Goal: Task Accomplishment & Management: Complete application form

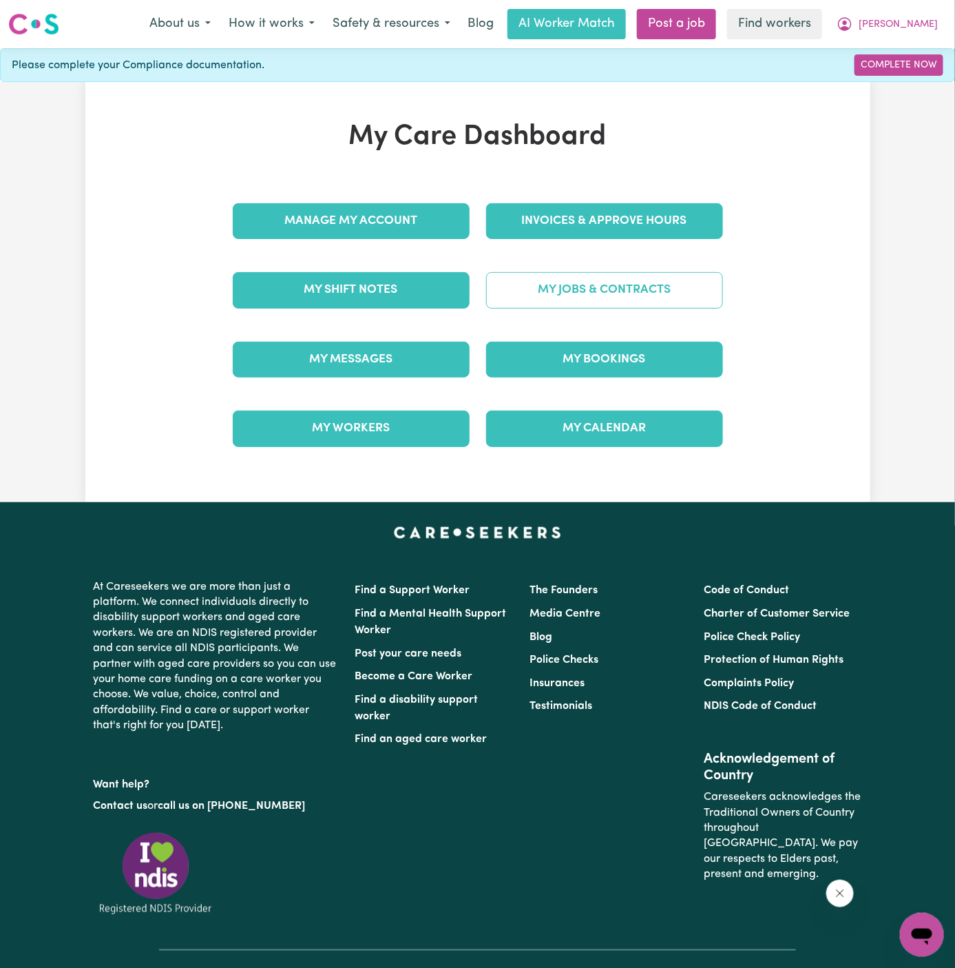
click at [613, 305] on link "My Jobs & Contracts" at bounding box center [604, 290] width 237 height 36
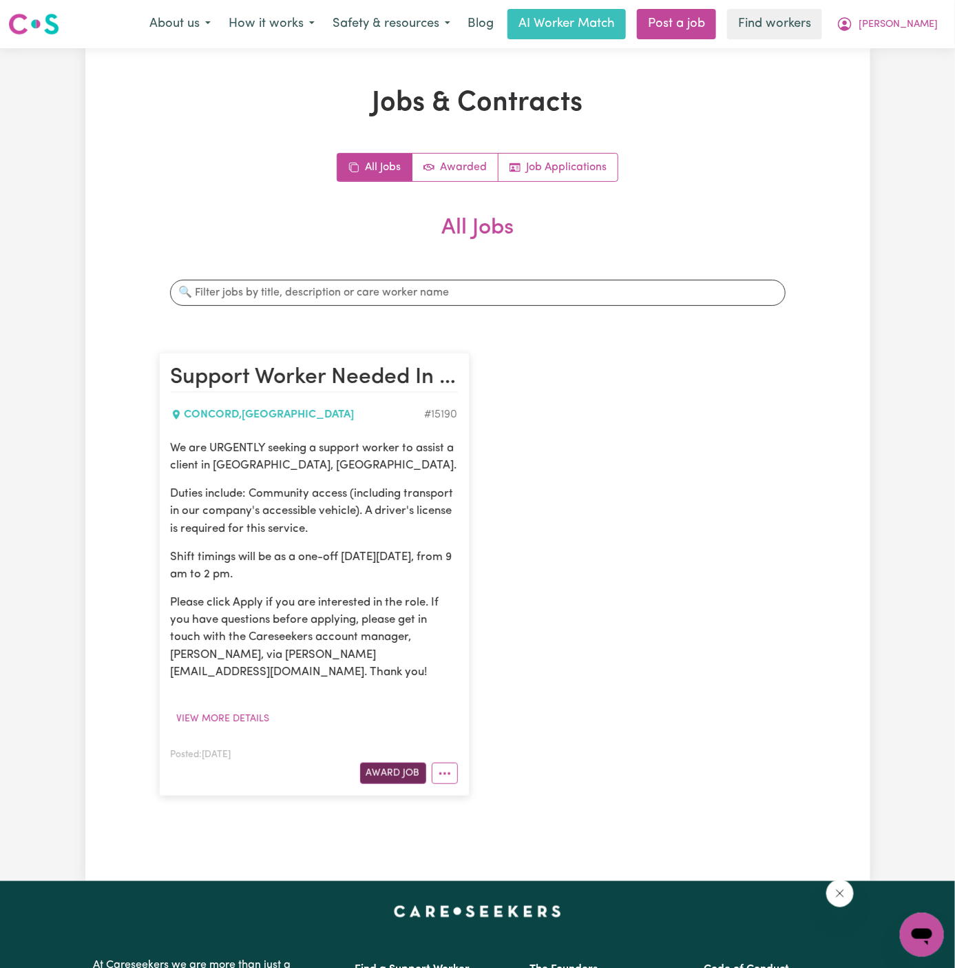
click at [390, 763] on button "Award Job" at bounding box center [393, 773] width 66 height 21
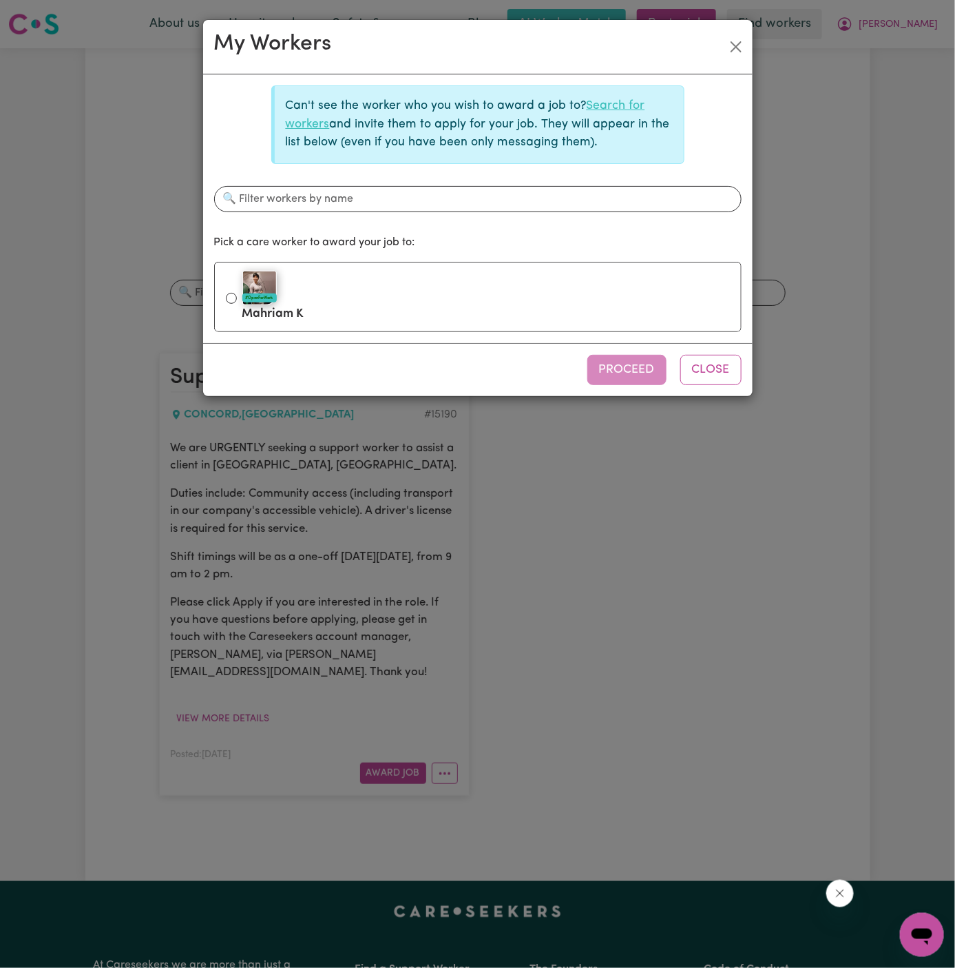
click at [619, 100] on link "Search for workers" at bounding box center [466, 115] width 360 height 30
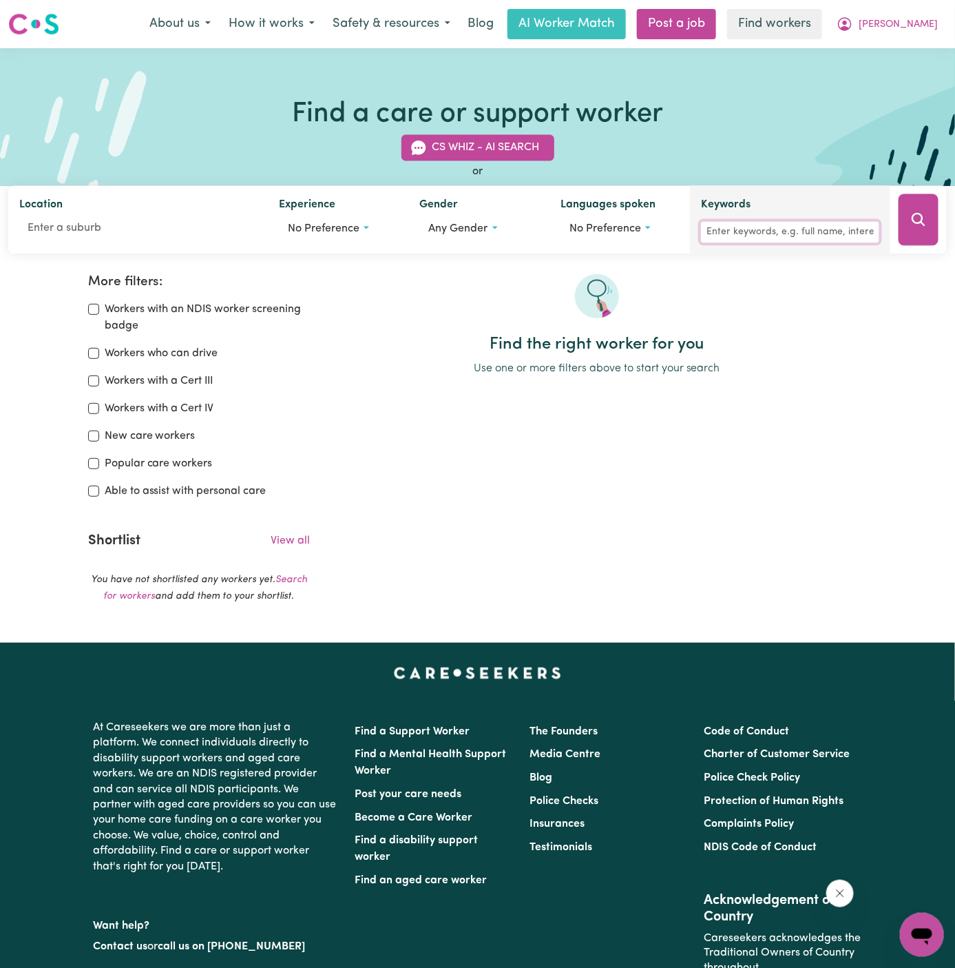
click at [753, 231] on input "Keywords" at bounding box center [790, 232] width 178 height 21
click at [911, 227] on icon "Search" at bounding box center [919, 219] width 17 height 17
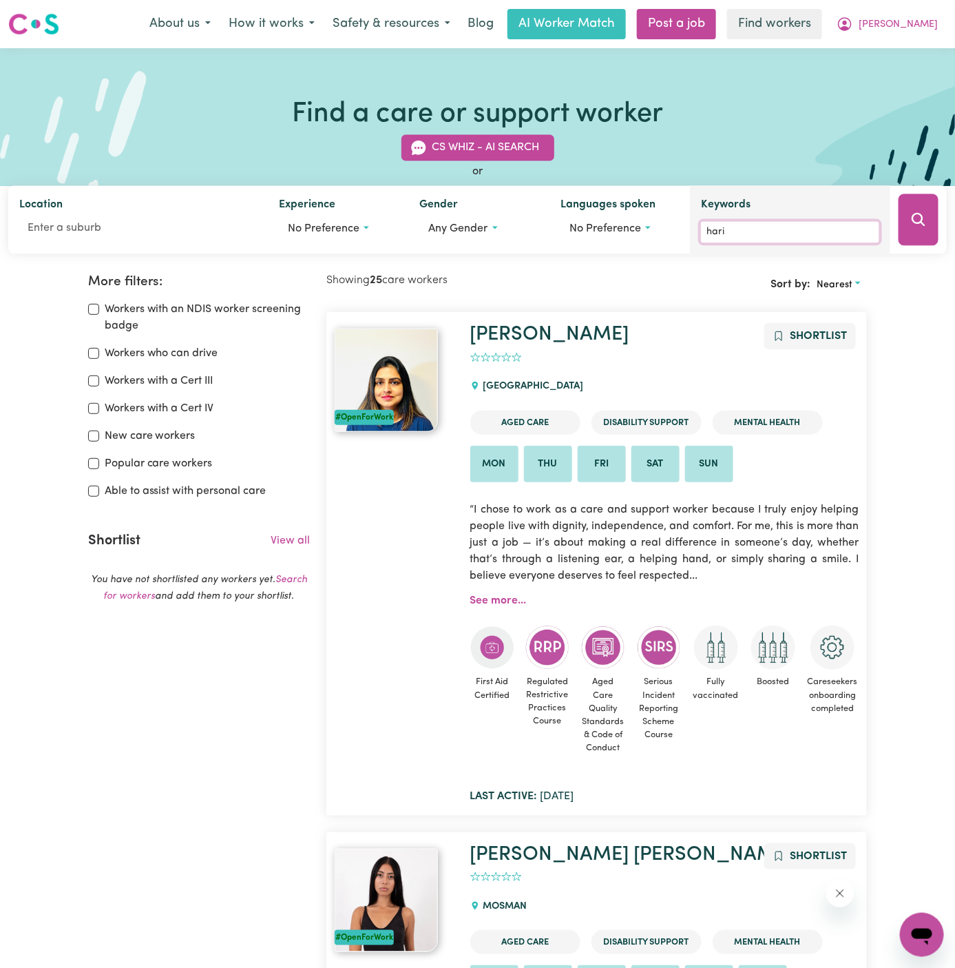
click at [796, 225] on input "hari" at bounding box center [790, 232] width 178 height 21
click at [798, 227] on input "hari" at bounding box center [790, 232] width 178 height 21
type input "[PERSON_NAME]"
click at [930, 229] on button "Search" at bounding box center [919, 220] width 40 height 52
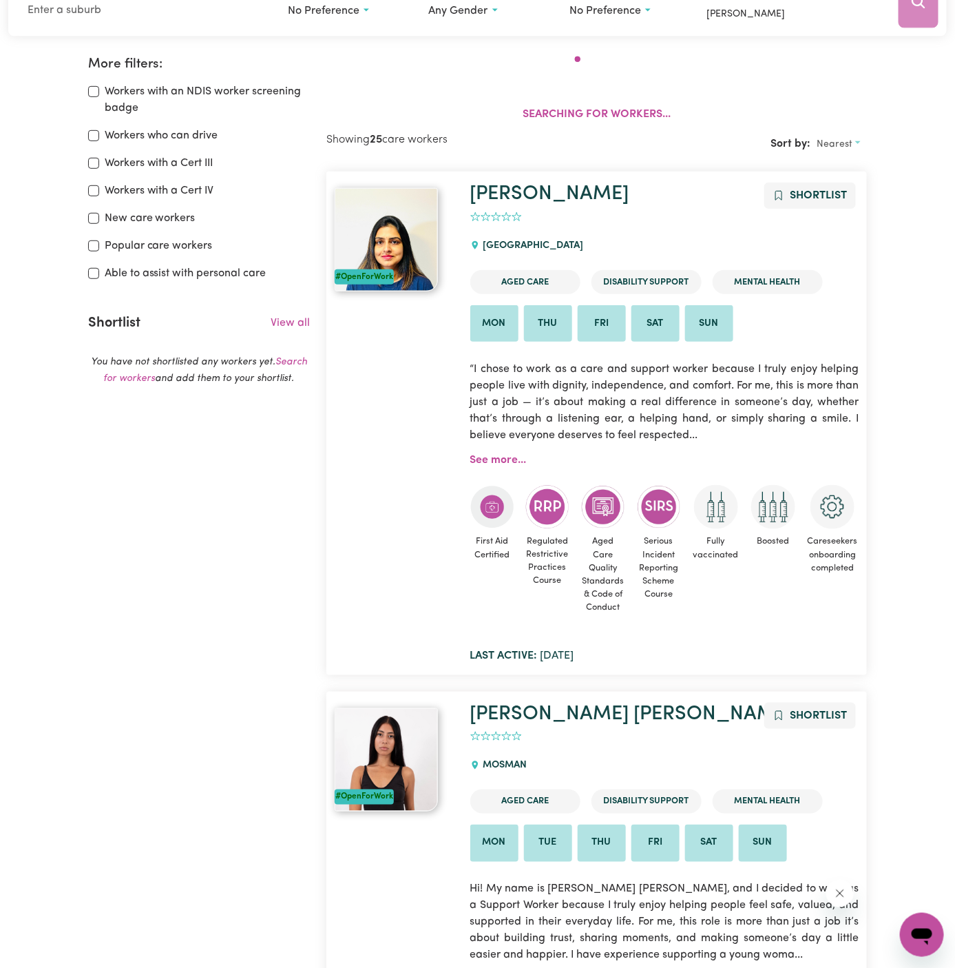
scroll to position [229, 0]
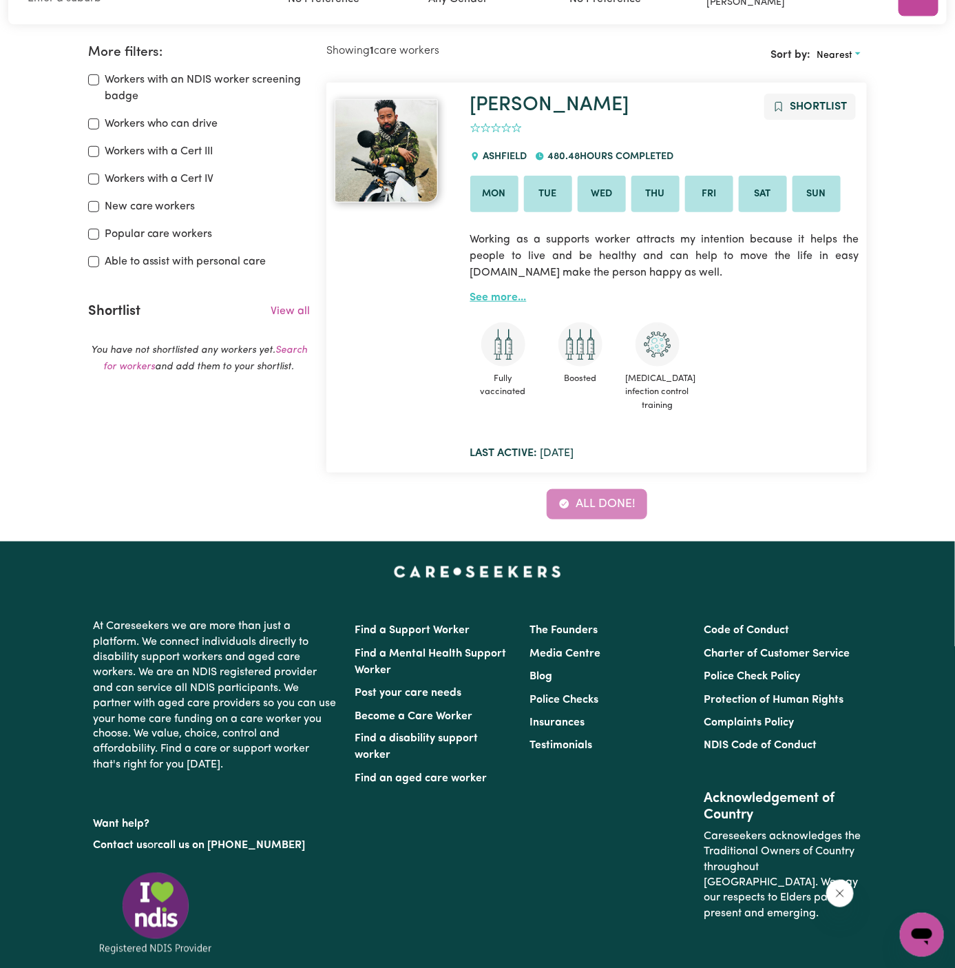
click at [495, 295] on link "See more..." at bounding box center [498, 297] width 56 height 11
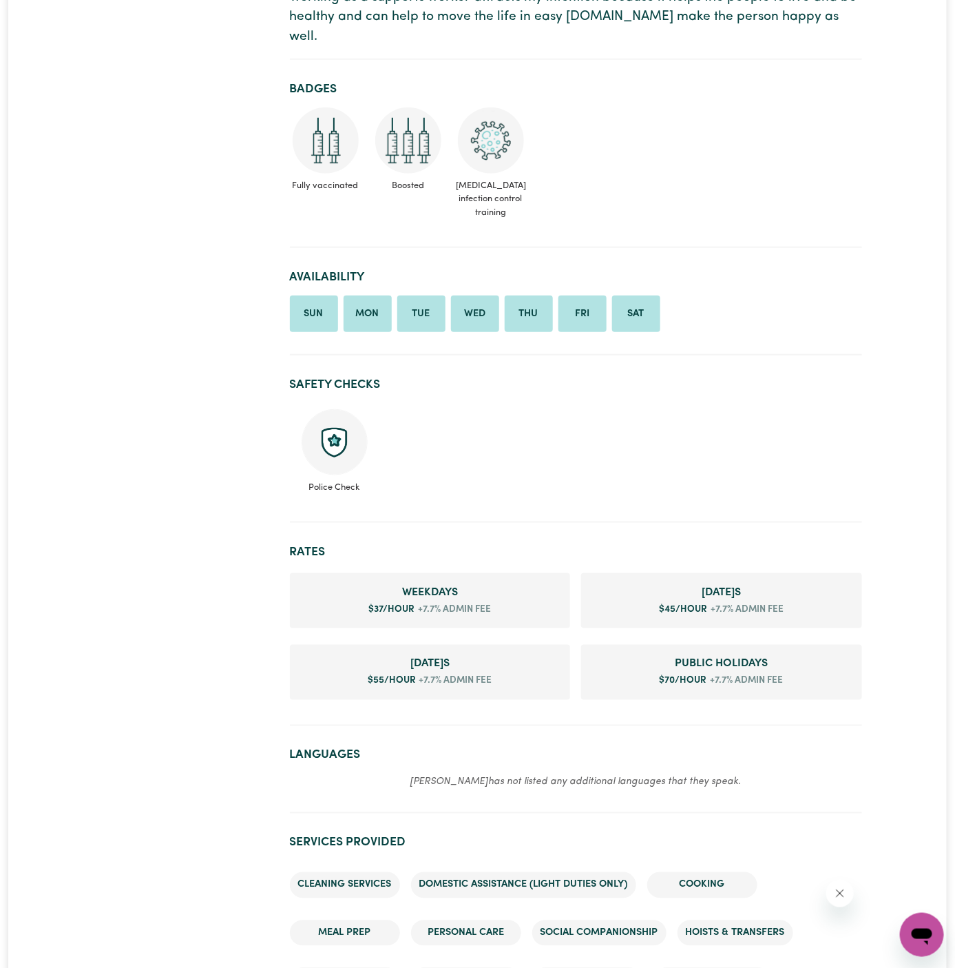
scroll to position [5, 0]
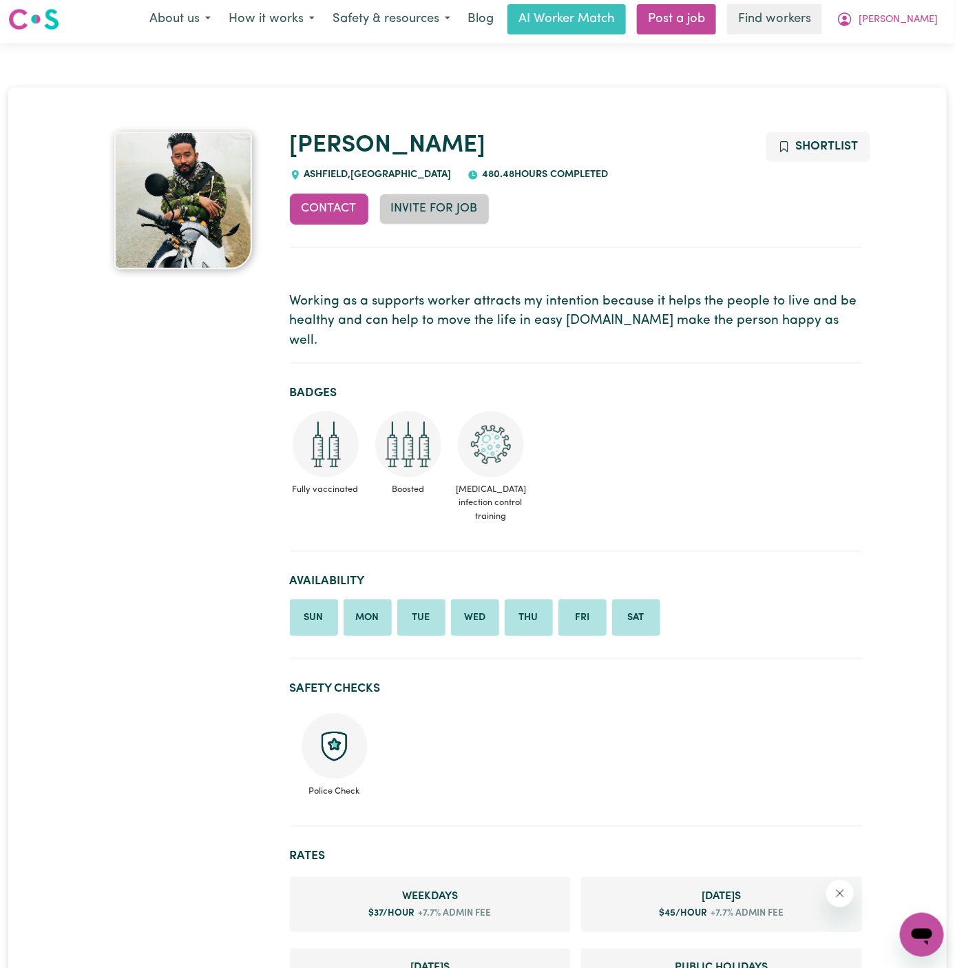
click at [449, 204] on button "Invite for Job" at bounding box center [435, 209] width 110 height 30
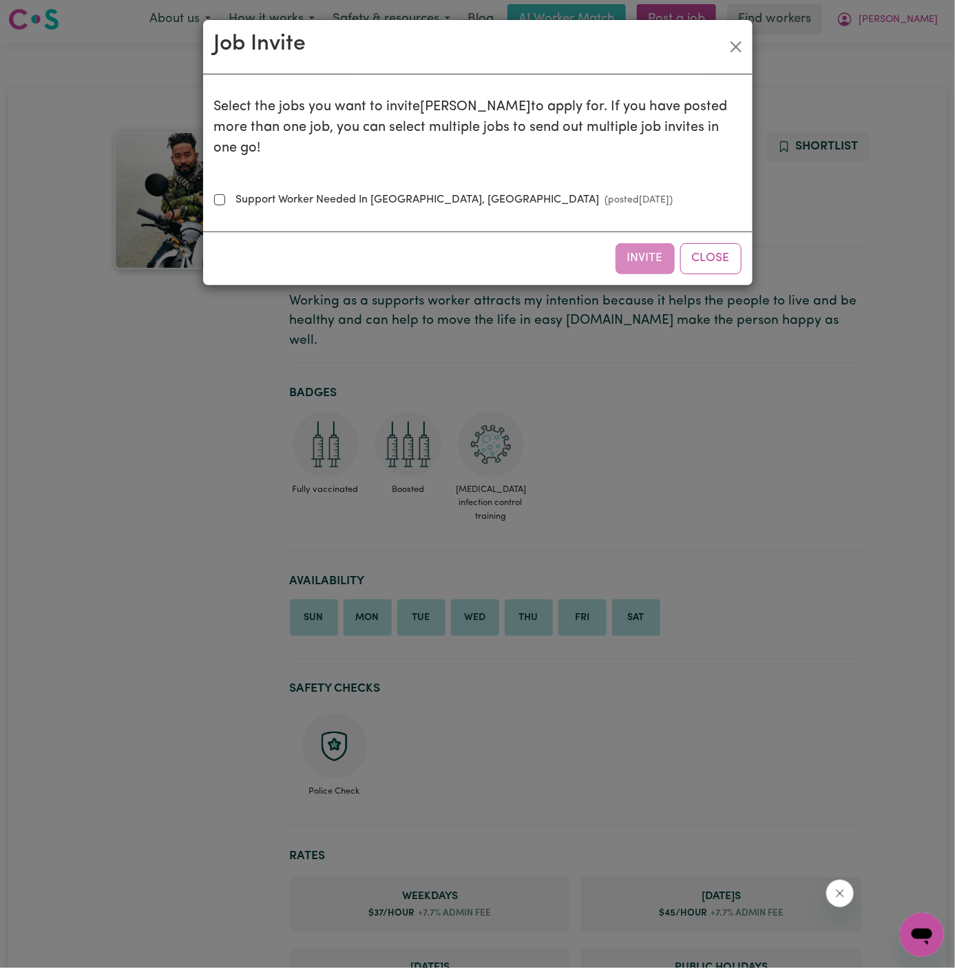
click at [415, 191] on label "Support Worker Needed In [GEOGRAPHIC_DATA], [GEOGRAPHIC_DATA] (posted [DATE] )" at bounding box center [452, 199] width 443 height 17
click at [225, 194] on input "Support Worker Needed In [GEOGRAPHIC_DATA], [GEOGRAPHIC_DATA] (posted [DATE] )" at bounding box center [219, 199] width 11 height 11
checkbox input "true"
click at [663, 243] on button "Invite" at bounding box center [645, 258] width 59 height 30
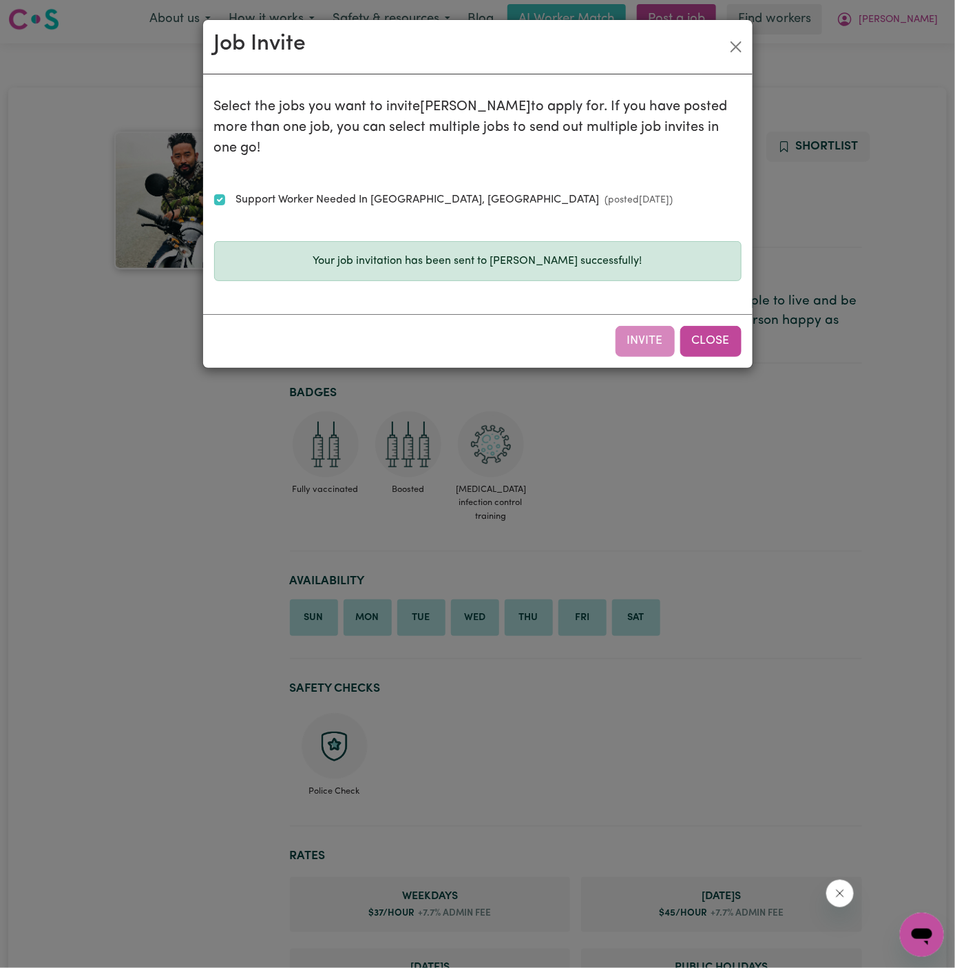
click at [718, 326] on button "Close" at bounding box center [711, 341] width 61 height 30
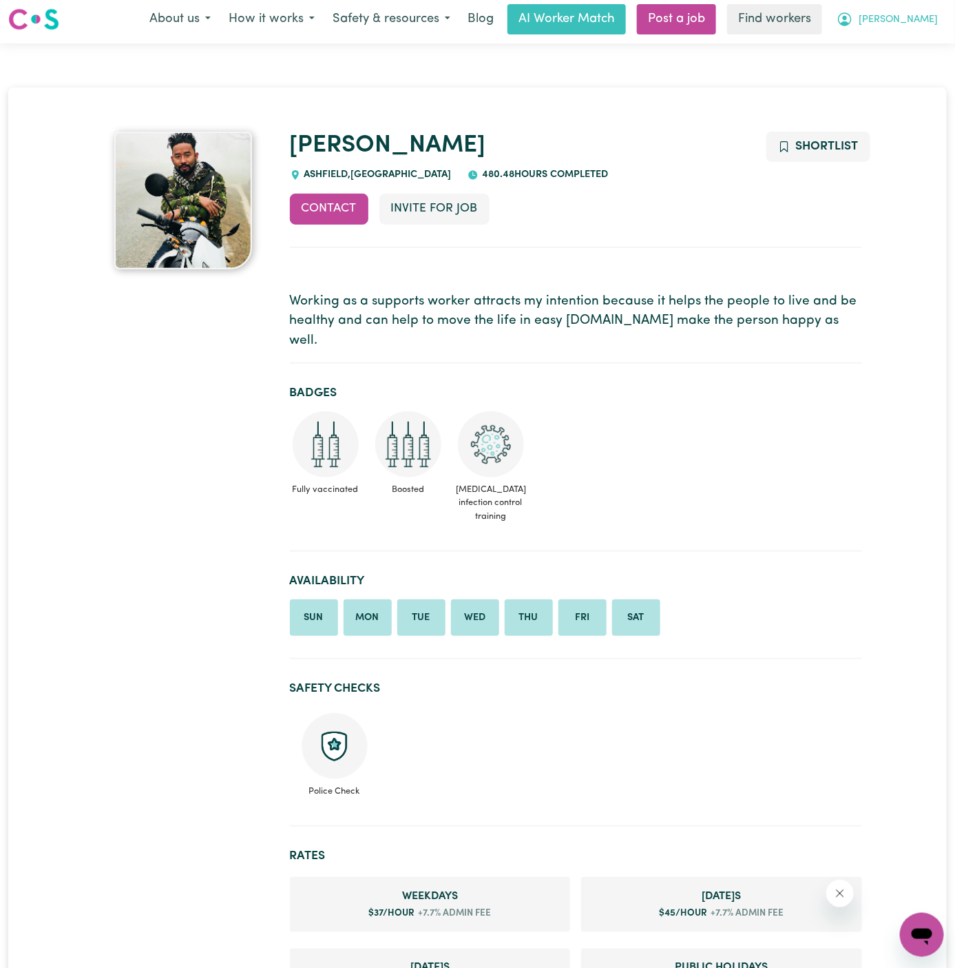
click at [928, 21] on span "[PERSON_NAME]" at bounding box center [898, 19] width 79 height 15
click at [924, 46] on link "My Dashboard" at bounding box center [892, 49] width 109 height 26
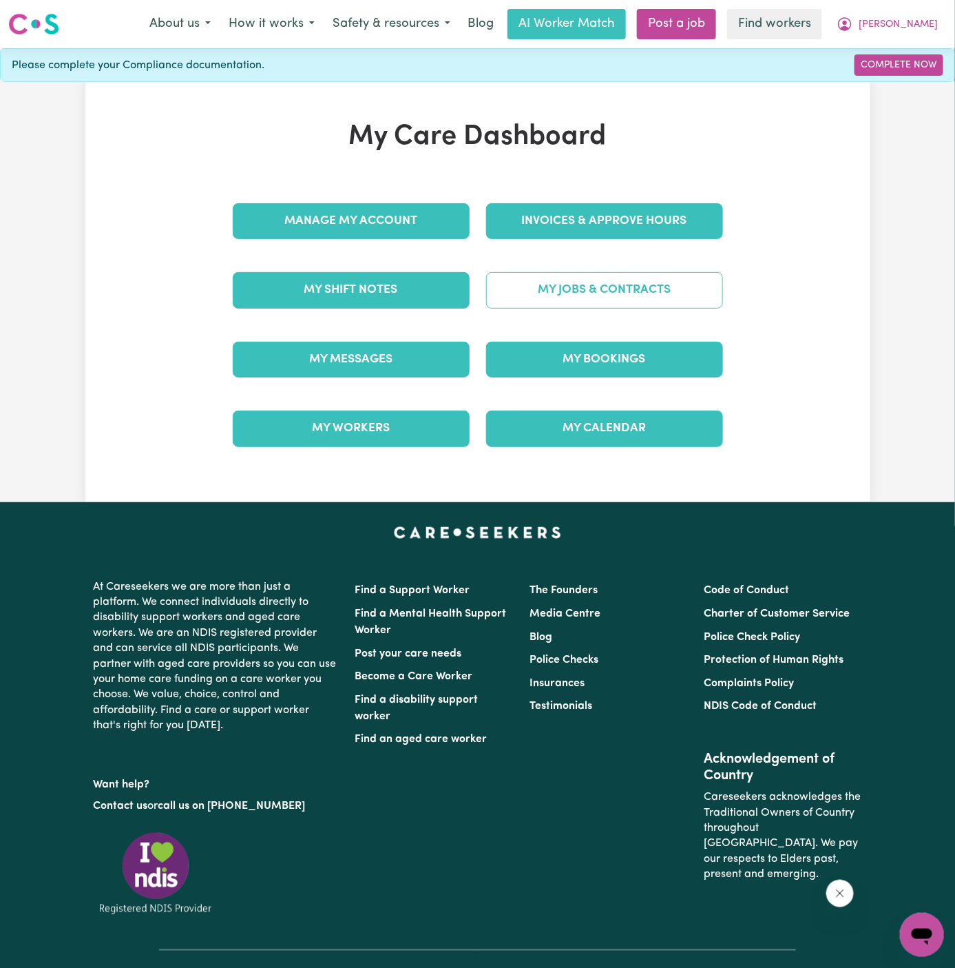
click at [620, 302] on link "My Jobs & Contracts" at bounding box center [604, 290] width 237 height 36
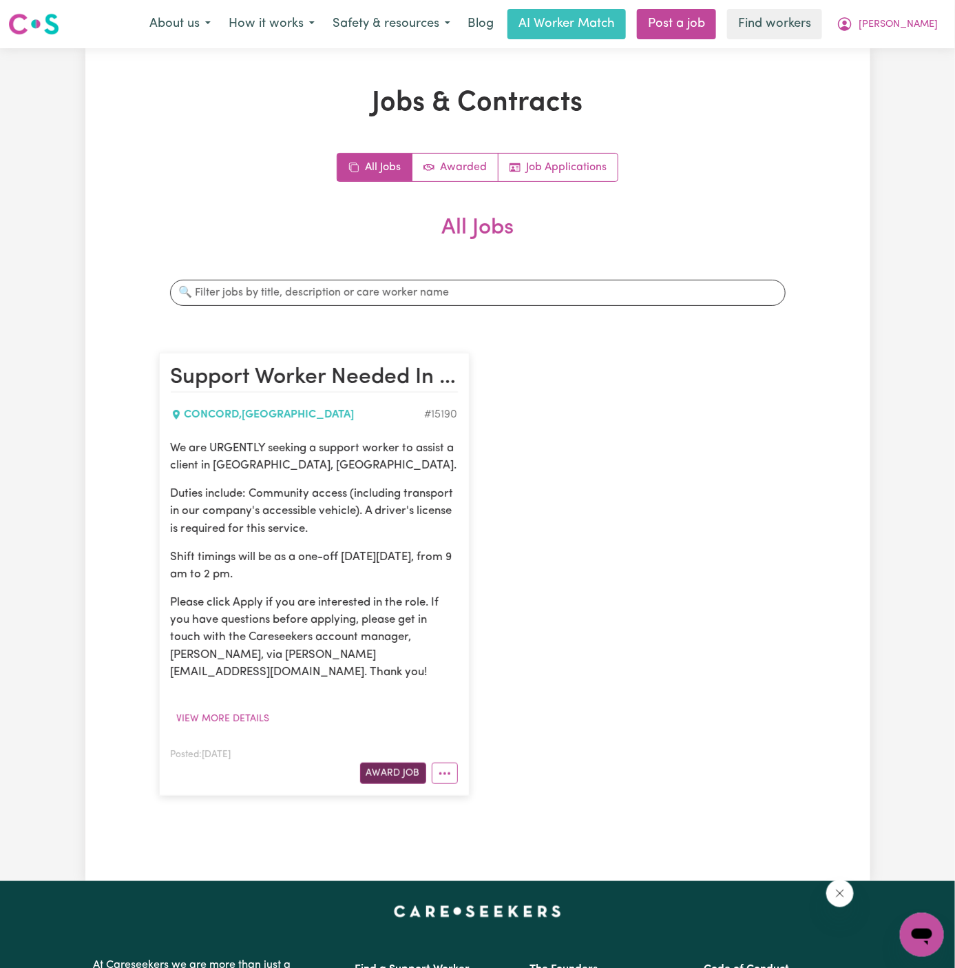
click at [409, 763] on button "Award Job" at bounding box center [393, 773] width 66 height 21
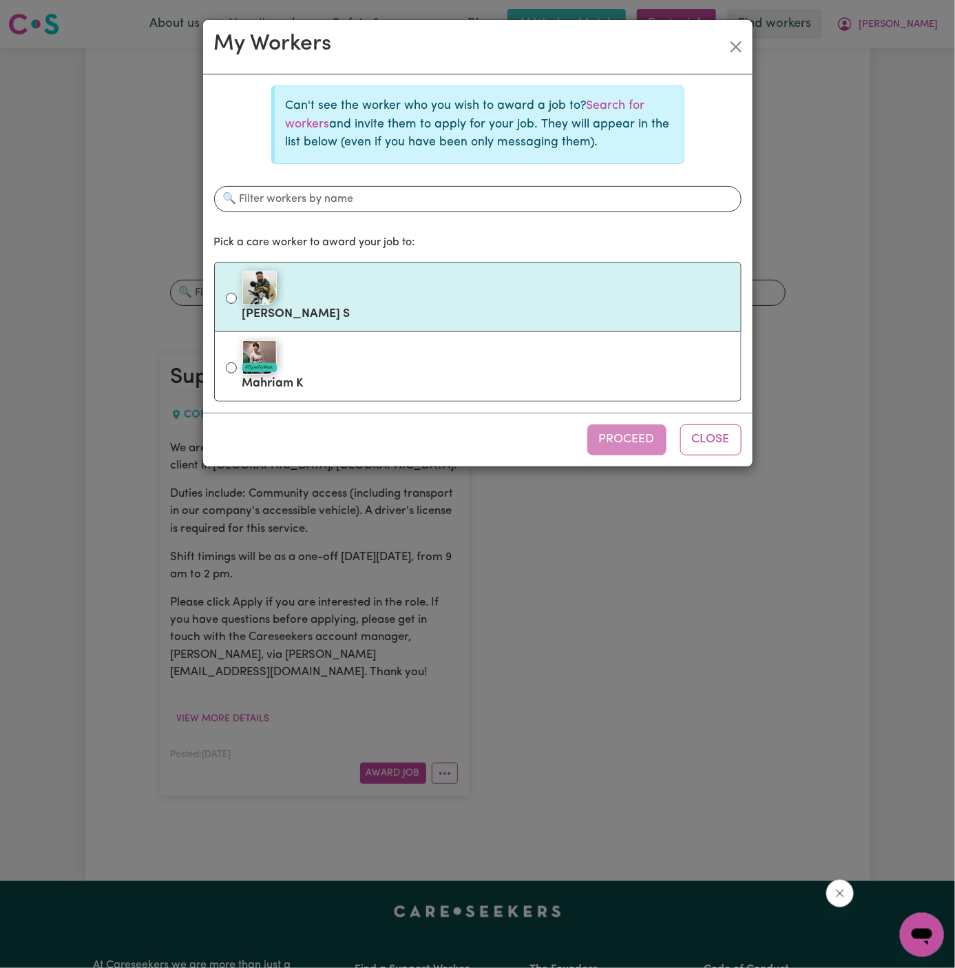
click at [369, 307] on label "[PERSON_NAME]" at bounding box center [486, 297] width 488 height 58
click at [237, 304] on input "[PERSON_NAME]" at bounding box center [231, 298] width 11 height 11
radio input "true"
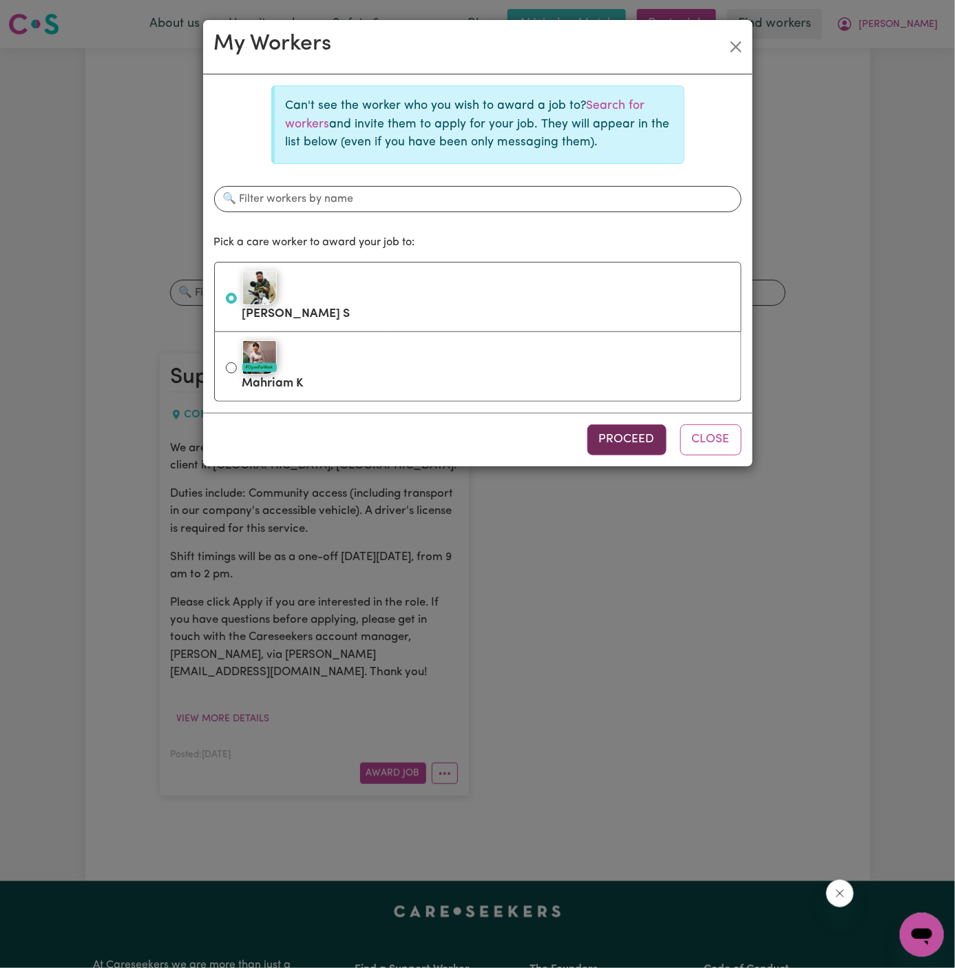
click at [636, 441] on button "Proceed" at bounding box center [627, 439] width 79 height 30
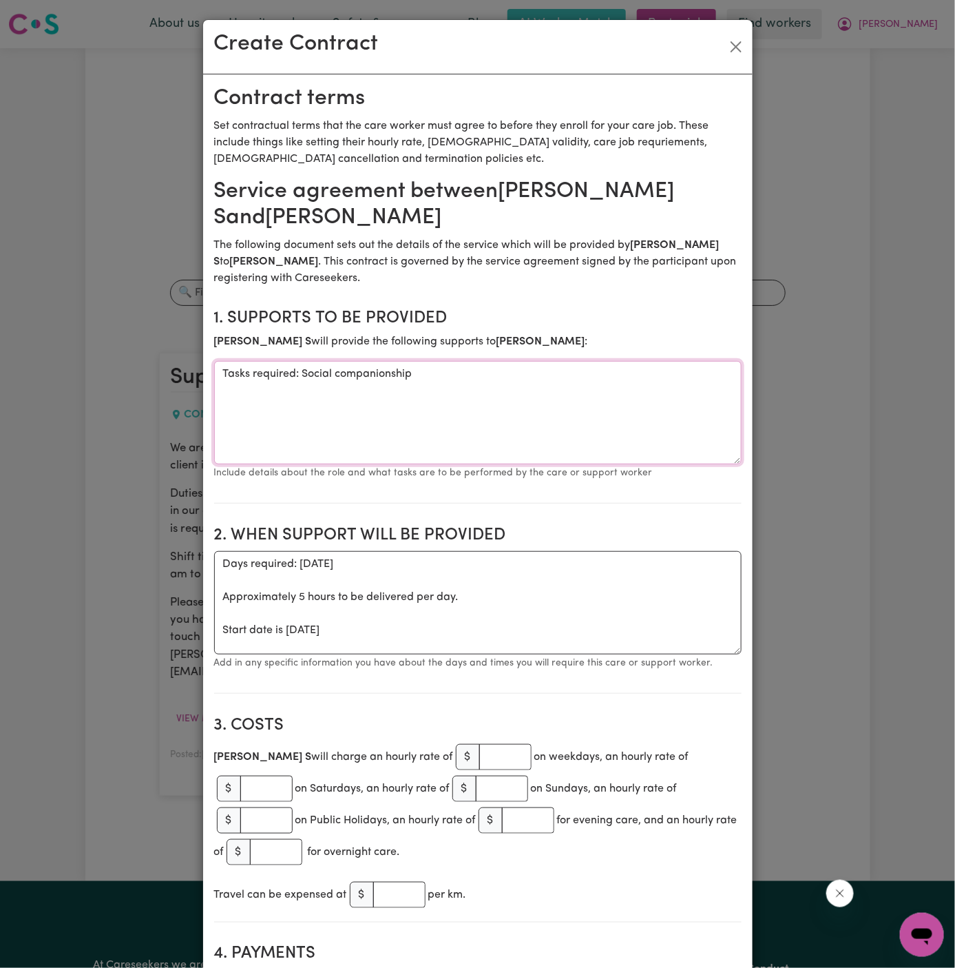
drag, startPoint x: 300, startPoint y: 346, endPoint x: 98, endPoint y: 346, distance: 202.5
click at [98, 346] on div "Create Contract Contract terms Set contractual terms that the care worker must …" at bounding box center [477, 484] width 955 height 968
click at [391, 361] on textarea "Social companionship" at bounding box center [478, 412] width 528 height 103
click at [378, 372] on textarea "Social companionship and communtiy access" at bounding box center [478, 412] width 528 height 103
click at [386, 361] on textarea "Social companionship and communtiy access" at bounding box center [478, 412] width 528 height 103
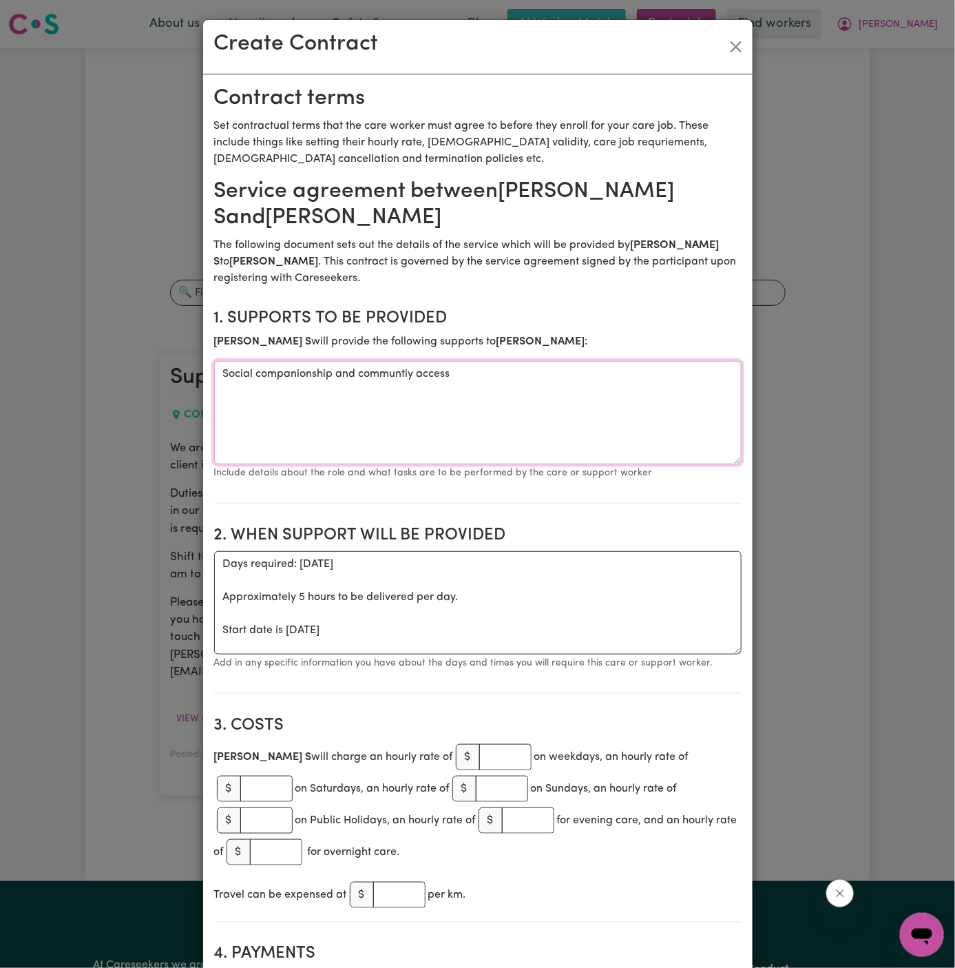
click at [407, 361] on textarea "Social companionship and communtiy access" at bounding box center [478, 412] width 528 height 103
type textarea "Social companionship and community access"
click at [553, 333] on p "[PERSON_NAME] S will provide the following supports to [PERSON_NAME] :" at bounding box center [478, 341] width 528 height 17
click at [516, 365] on textarea "Social companionship and community access" at bounding box center [478, 412] width 528 height 103
click at [375, 590] on textarea "Days required: [DATE] Approximately 5 hours to be delivered per day. Start date…" at bounding box center [478, 602] width 528 height 103
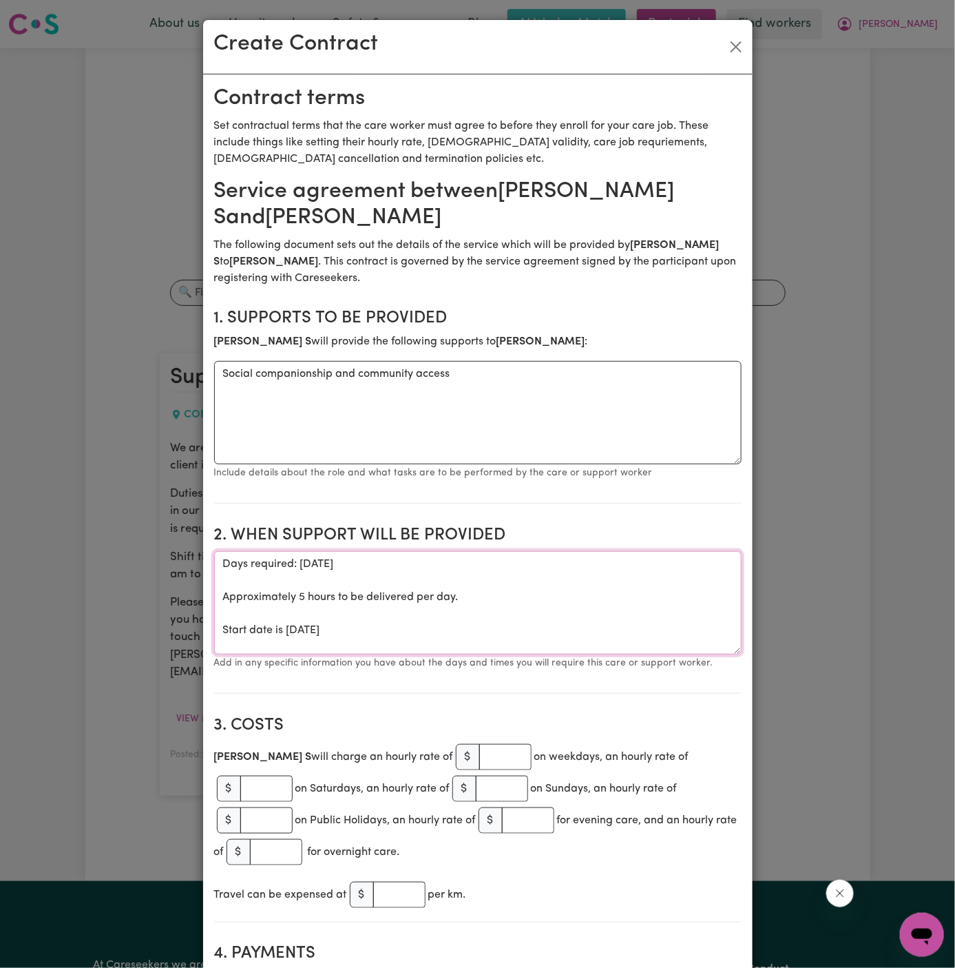
drag, startPoint x: 285, startPoint y: 607, endPoint x: 185, endPoint y: 538, distance: 121.3
click at [185, 538] on div "Create Contract Contract terms Set contractual terms that the care worker must …" at bounding box center [477, 484] width 955 height 968
click at [437, 551] on textarea "ONE OFF [DATE]" at bounding box center [478, 602] width 528 height 103
type textarea "ONE OFF [DATE] from 9 am to 2 pm"
click at [293, 807] on input "number" at bounding box center [266, 820] width 52 height 26
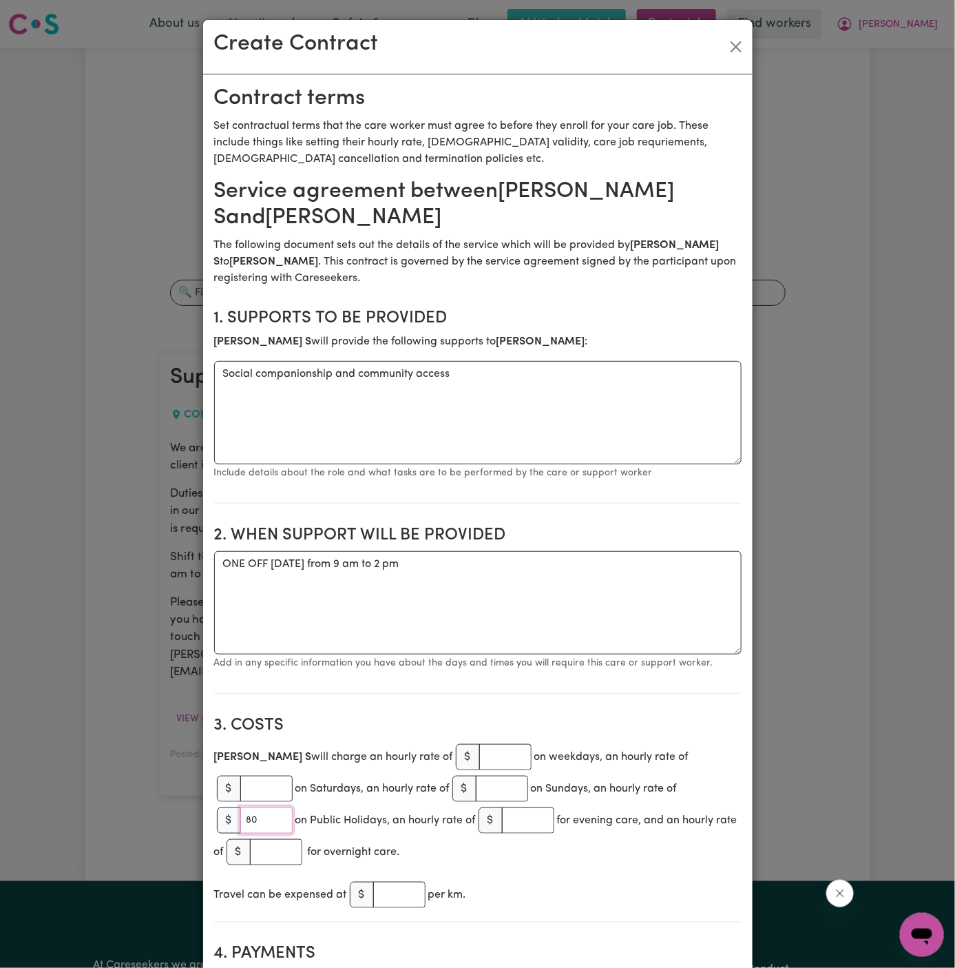
type input "80"
click at [543, 614] on textarea "ONE OFF [DATE] from 9 am to 2 pm" at bounding box center [478, 602] width 528 height 103
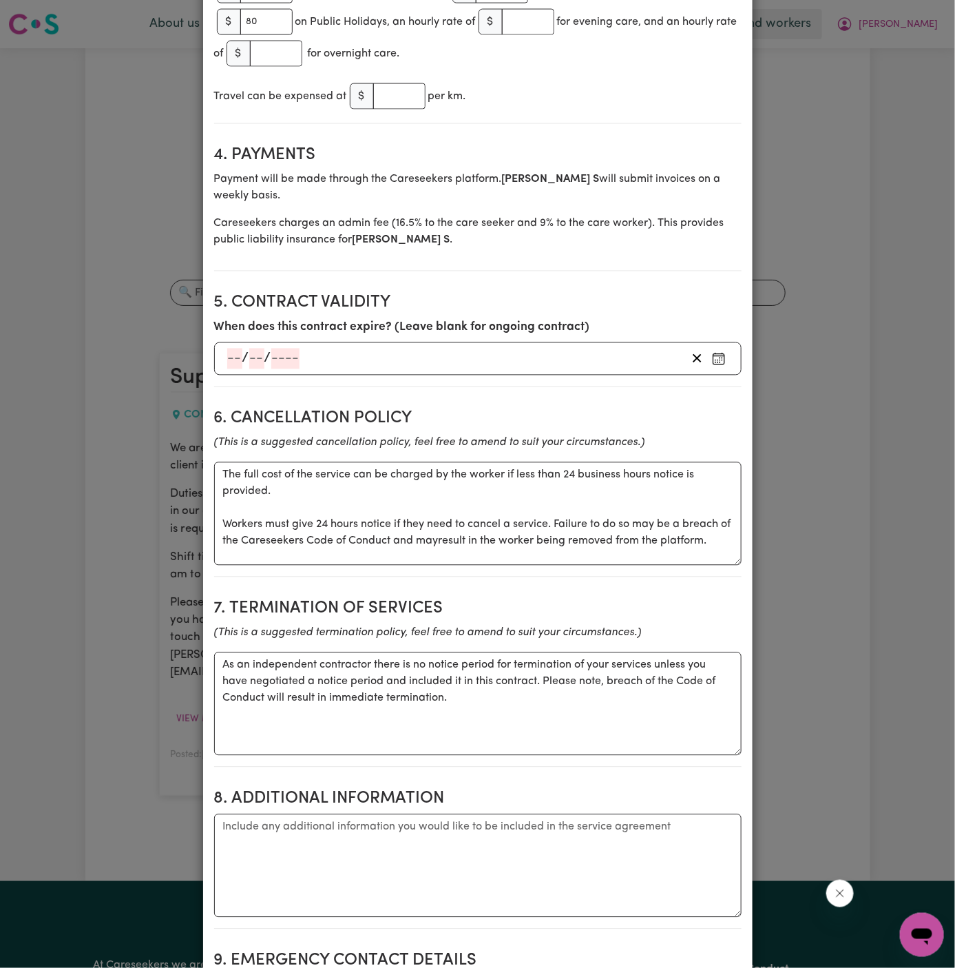
scroll to position [877, 0]
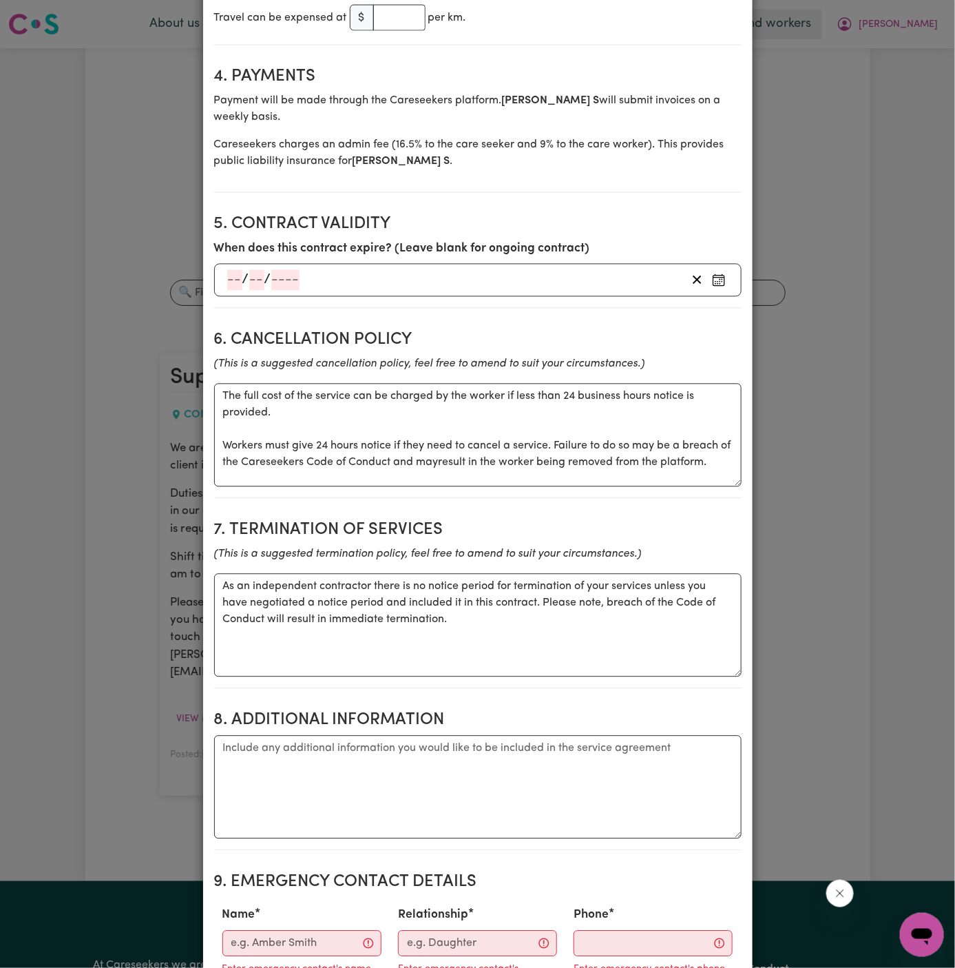
click at [499, 700] on section "8. Additional Information Additional information" at bounding box center [478, 776] width 528 height 152
click at [400, 736] on textarea "Additional information" at bounding box center [478, 787] width 528 height 103
paste textarea "[STREET_ADDRESS]"
type textarea "Client's Address: [STREET_ADDRESS]"
click at [279, 957] on div "Enter emergency contact's name" at bounding box center [301, 968] width 159 height 22
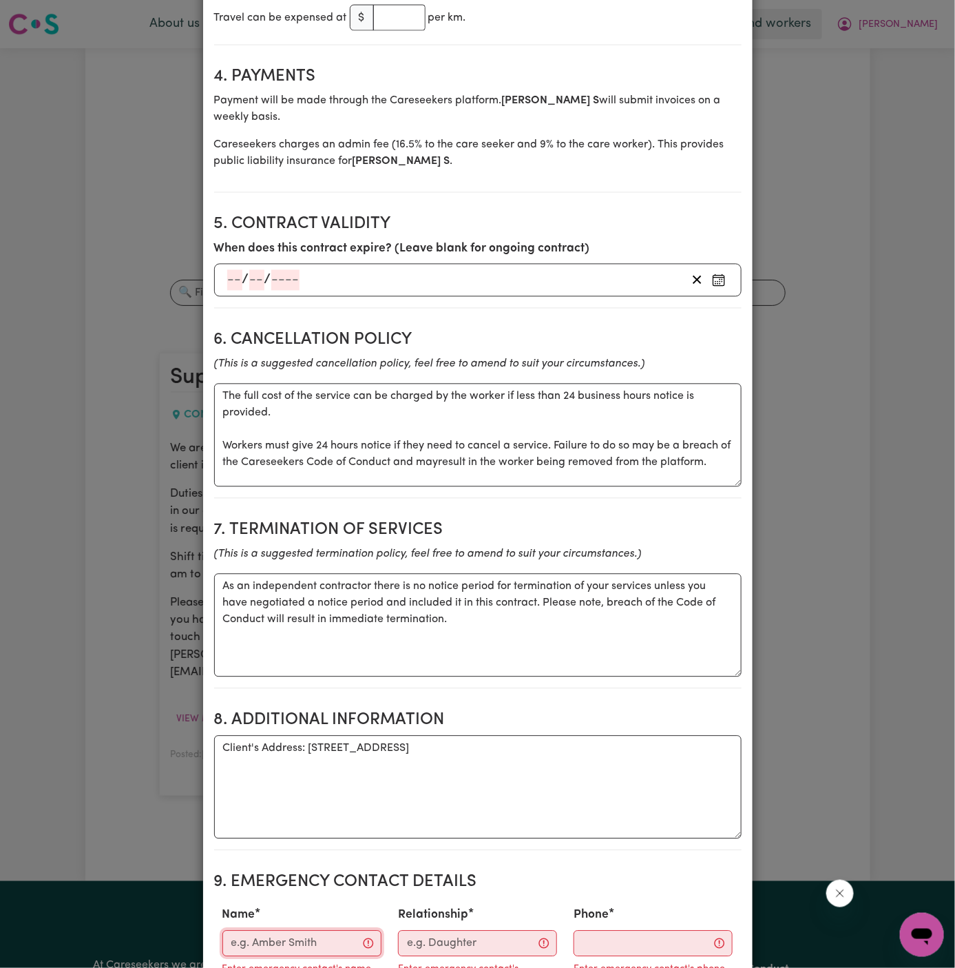
click at [313, 931] on input "Name" at bounding box center [301, 944] width 159 height 26
paste input "[PERSON_NAME] 0423237099"
drag, startPoint x: 287, startPoint y: 879, endPoint x: 439, endPoint y: 875, distance: 151.6
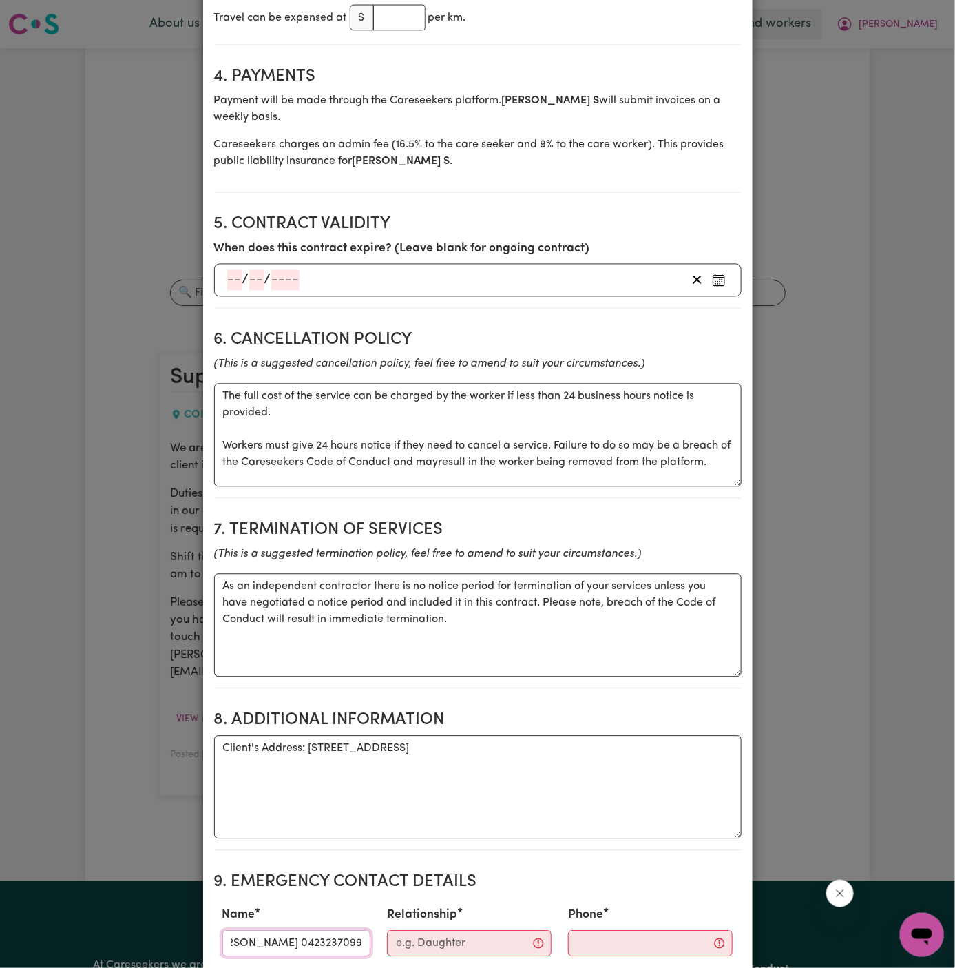
click at [439, 901] on div "Name [PERSON_NAME] [PHONE_NUMBER] Relationship Phone" at bounding box center [478, 931] width 528 height 61
type input "[PERSON_NAME]"
click at [589, 931] on input "Phone" at bounding box center [650, 944] width 165 height 26
paste input "0423237099"
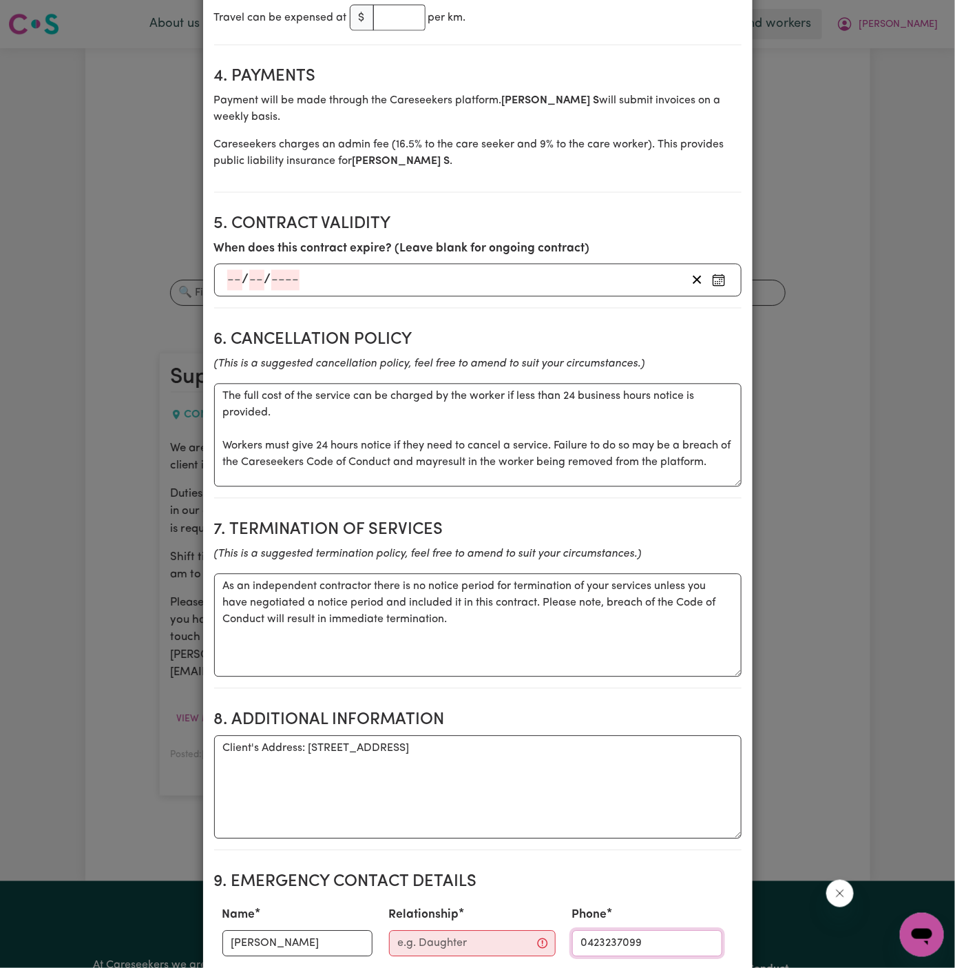
type input "0423237099"
click at [418, 931] on input "Relationship" at bounding box center [472, 944] width 167 height 26
type input "-"
click at [474, 771] on textarea "Client's Address: [STREET_ADDRESS]" at bounding box center [478, 787] width 528 height 103
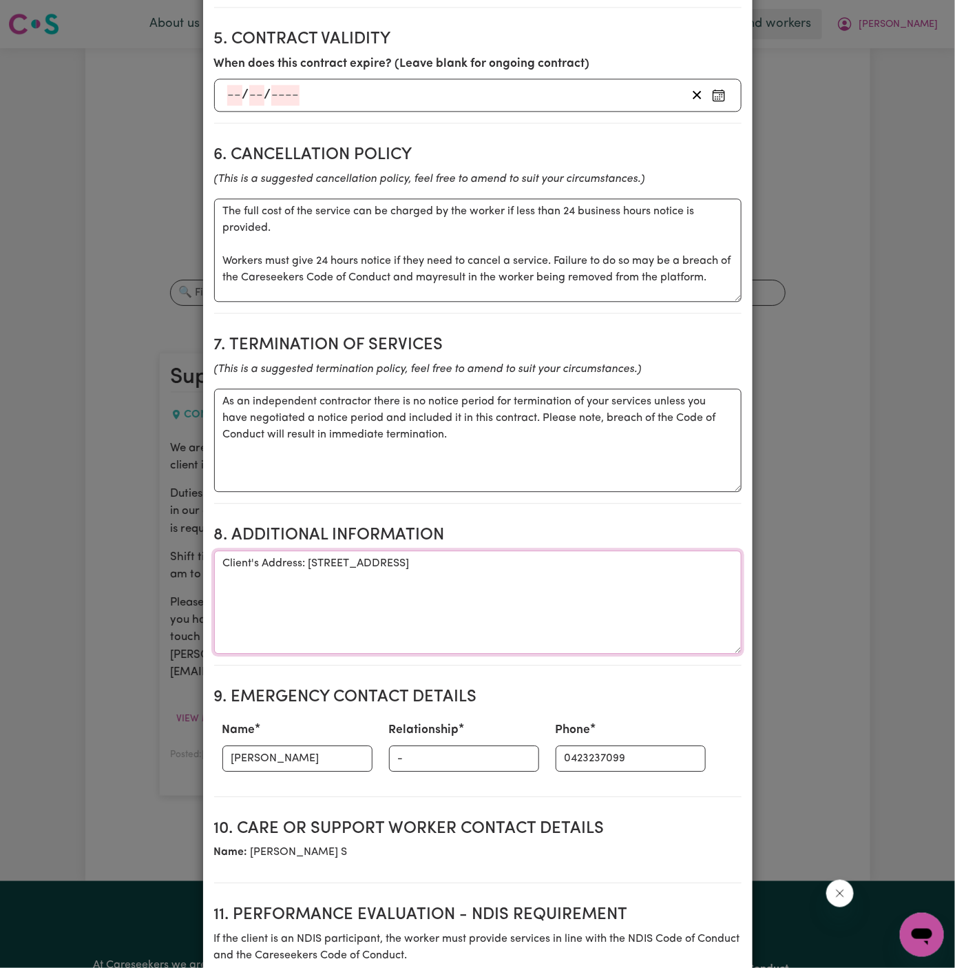
scroll to position [1075, 0]
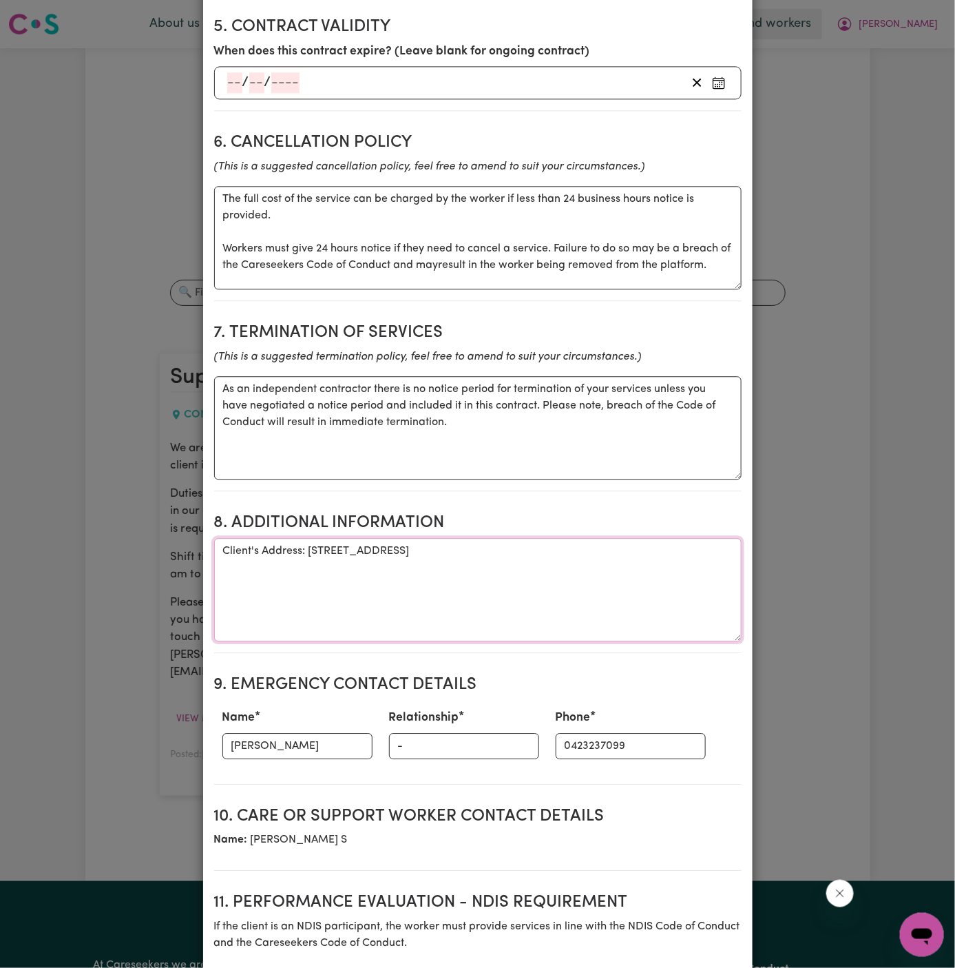
click at [341, 538] on textarea "Client's Address: [STREET_ADDRESS]" at bounding box center [478, 589] width 528 height 103
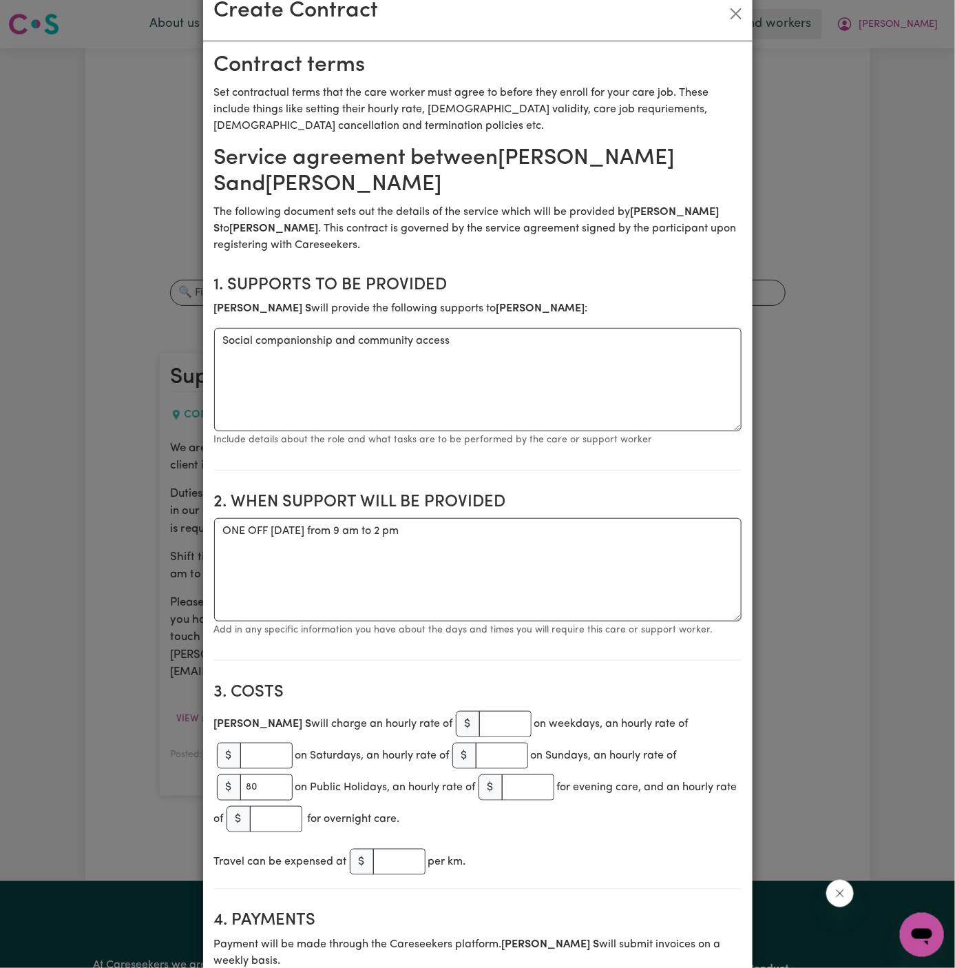
scroll to position [0, 0]
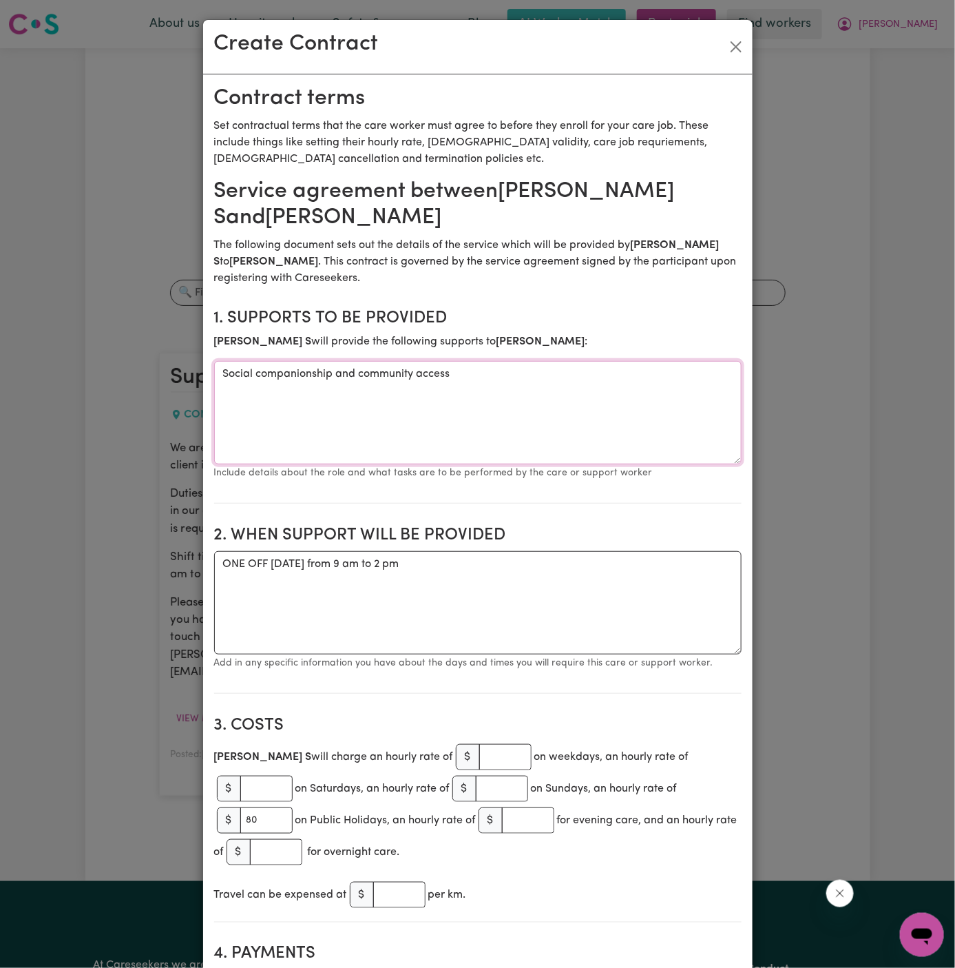
click at [476, 375] on textarea "Social companionship and community access" at bounding box center [478, 412] width 528 height 103
click at [460, 597] on textarea "ONE OFF [DATE] from 9 am to 2 pm" at bounding box center [478, 602] width 528 height 103
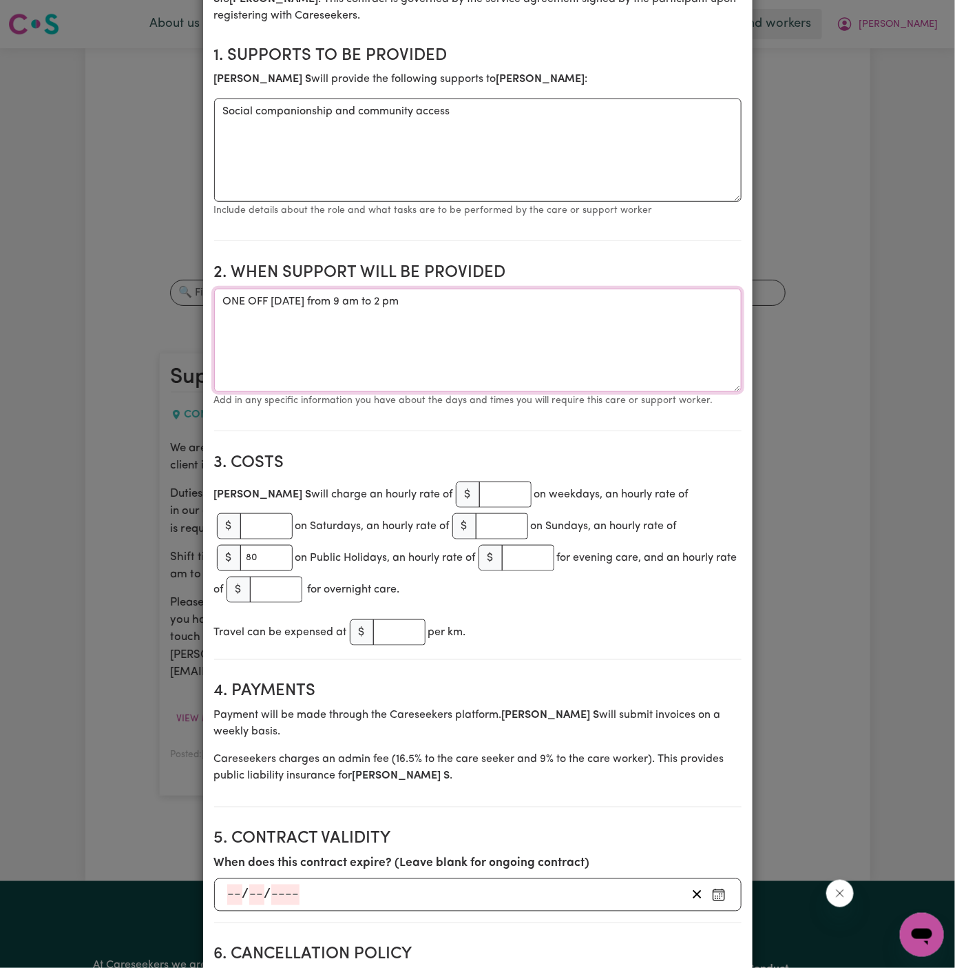
scroll to position [244, 0]
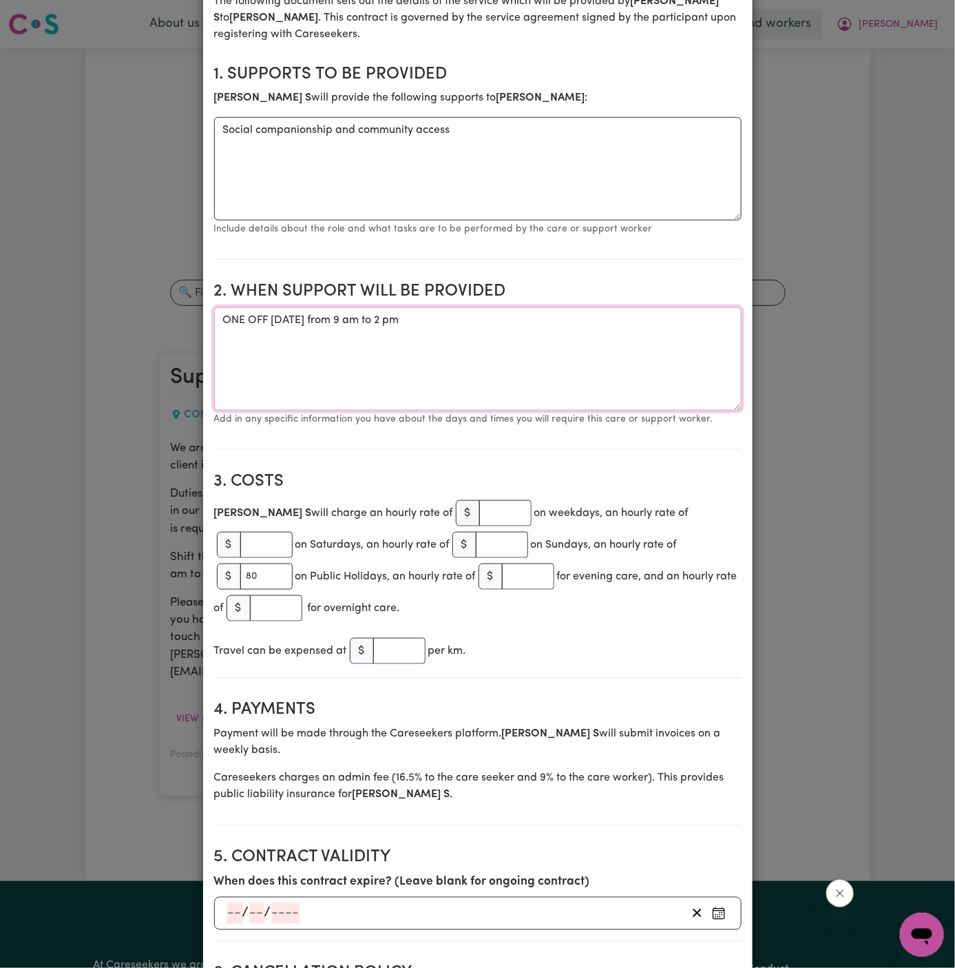
click at [512, 326] on textarea "ONE OFF [DATE] from 9 am to 2 pm" at bounding box center [478, 358] width 528 height 103
click at [579, 325] on textarea "ONE OFF [DATE] from 9 am to 2 pm" at bounding box center [478, 358] width 528 height 103
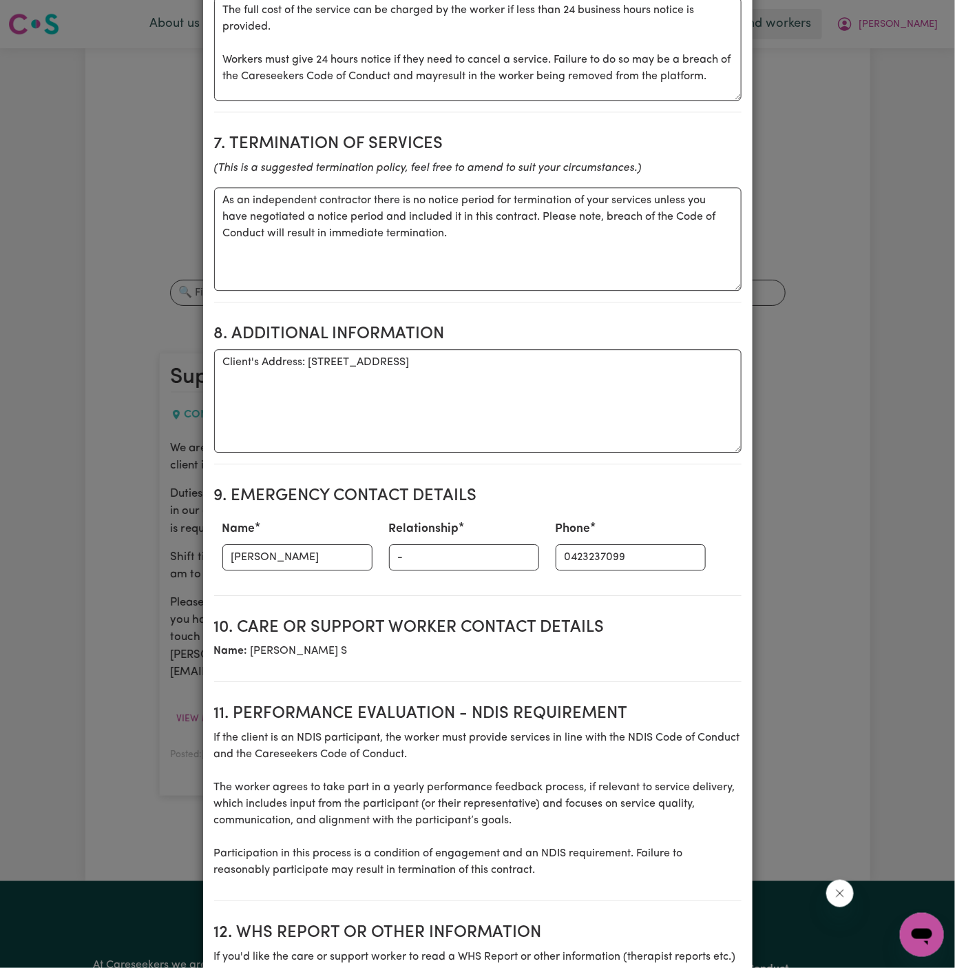
scroll to position [1405, 0]
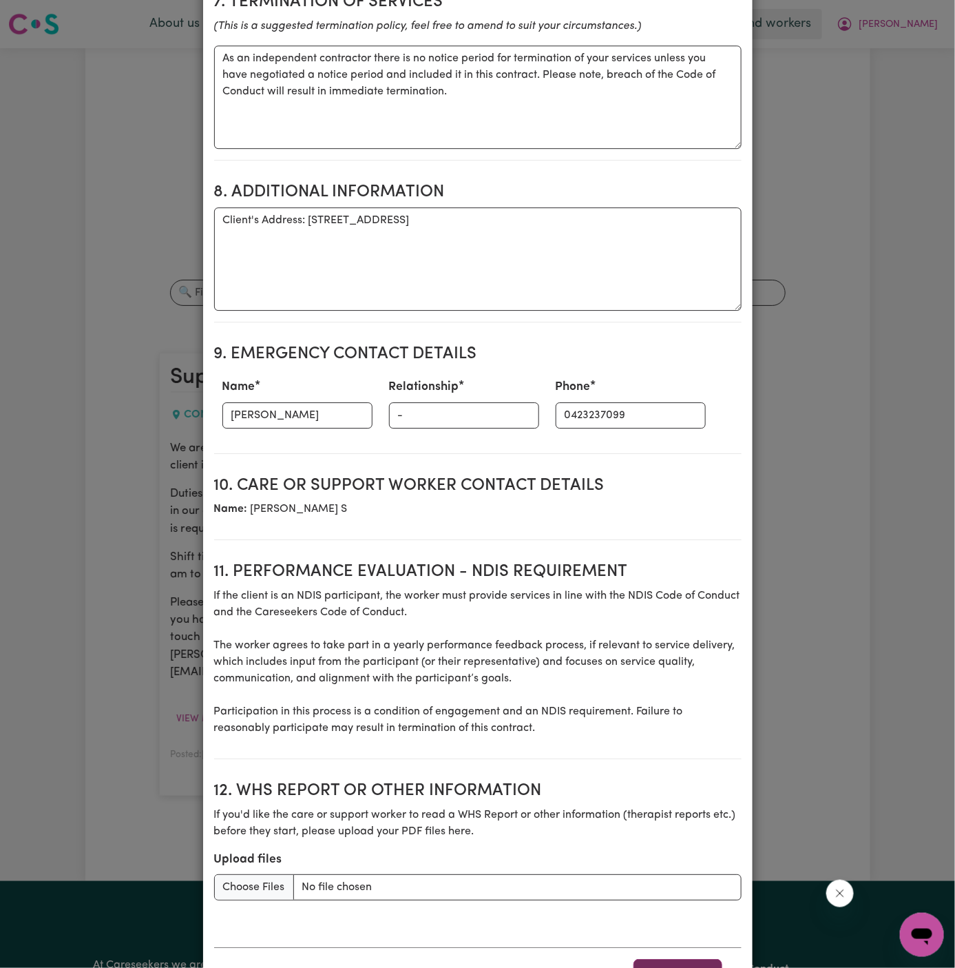
click at [696, 959] on button "Award Job" at bounding box center [678, 974] width 89 height 30
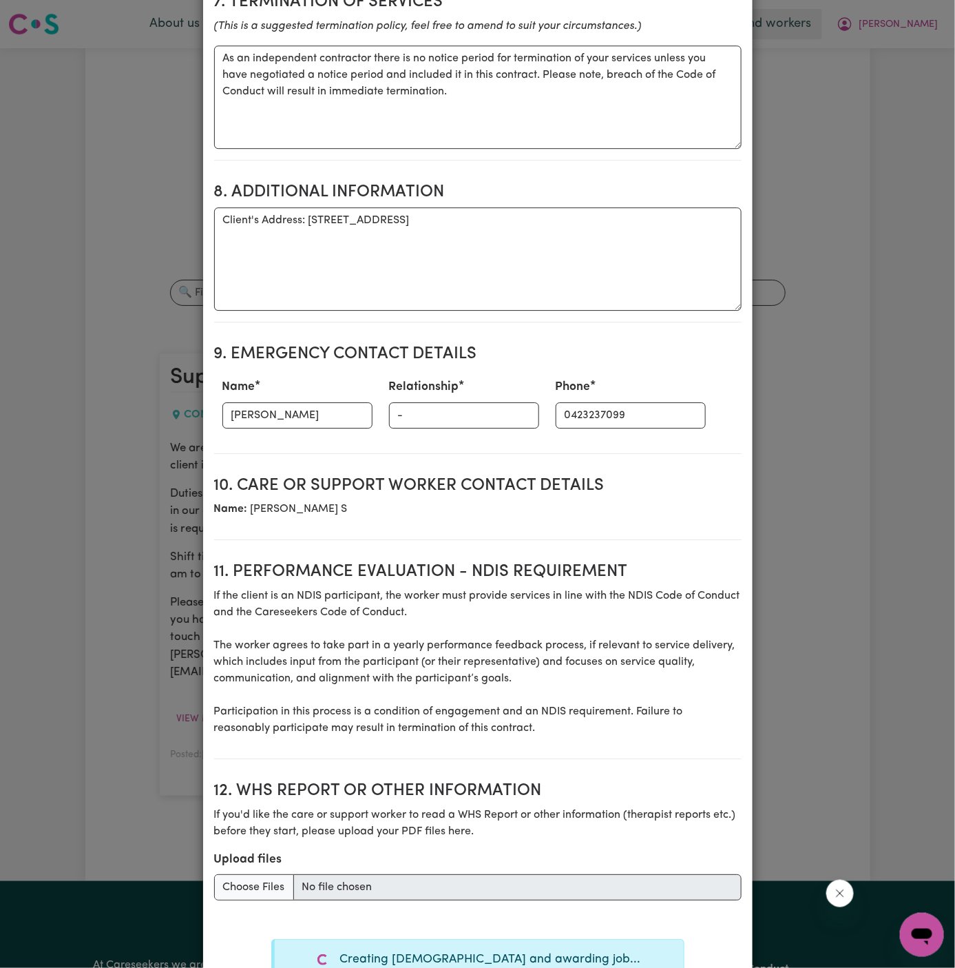
type textarea "Tasks required: Social companionship"
type textarea "Days required: [DATE] Approximately 5 hours to be delivered per day. Start date…"
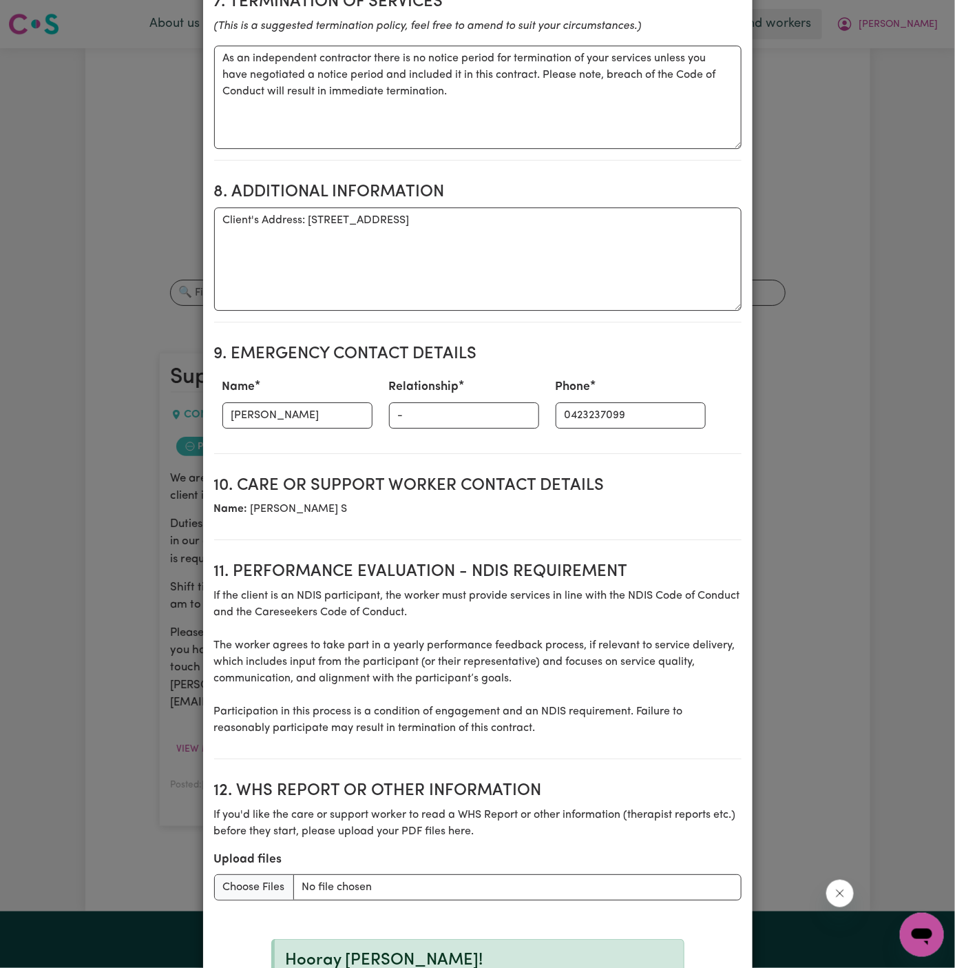
scroll to position [1448, 0]
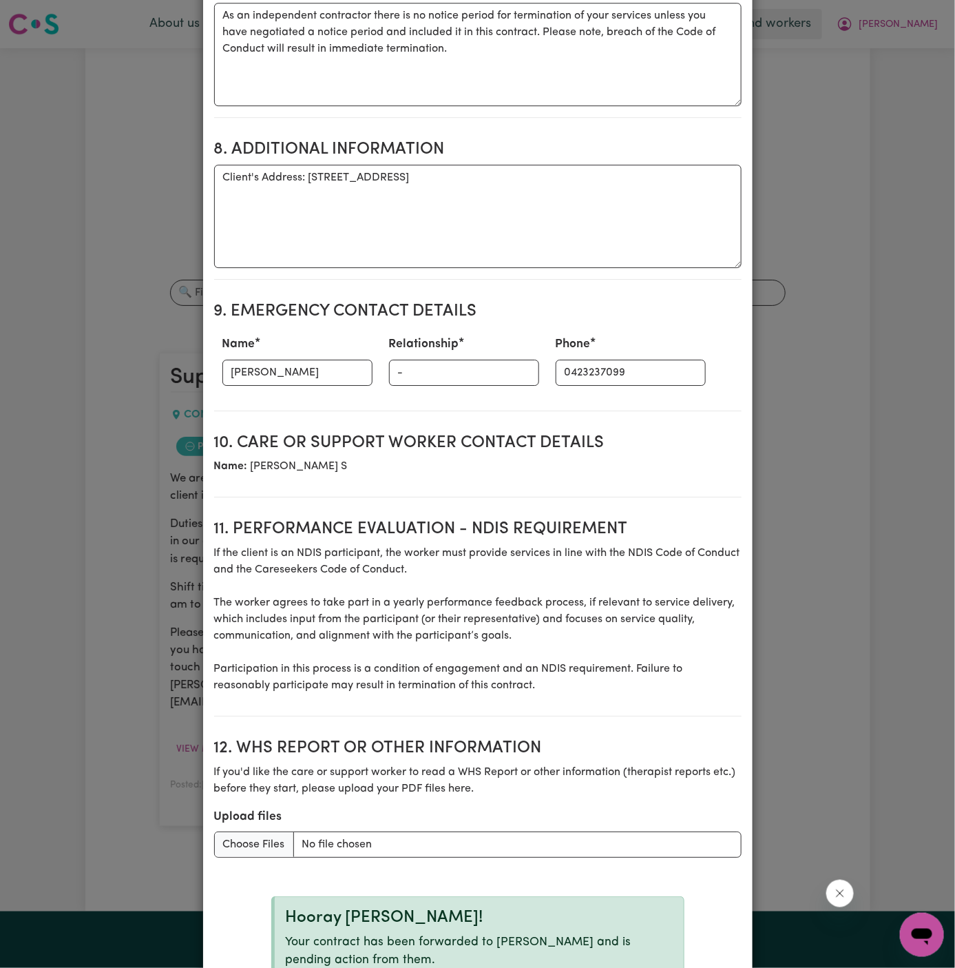
click at [792, 588] on div "Create Contract Contract terms Set contractual terms that the care worker must …" at bounding box center [477, 484] width 955 height 968
click at [555, 808] on div "Upload files" at bounding box center [478, 833] width 528 height 50
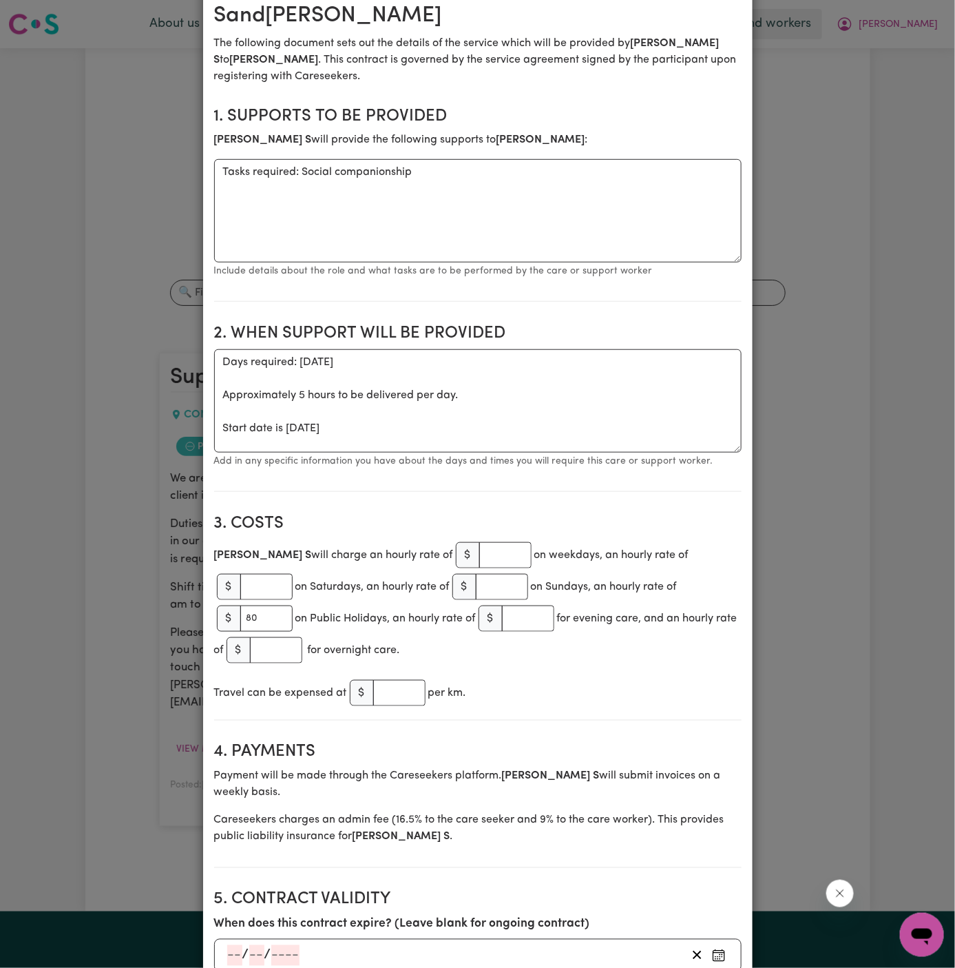
scroll to position [0, 0]
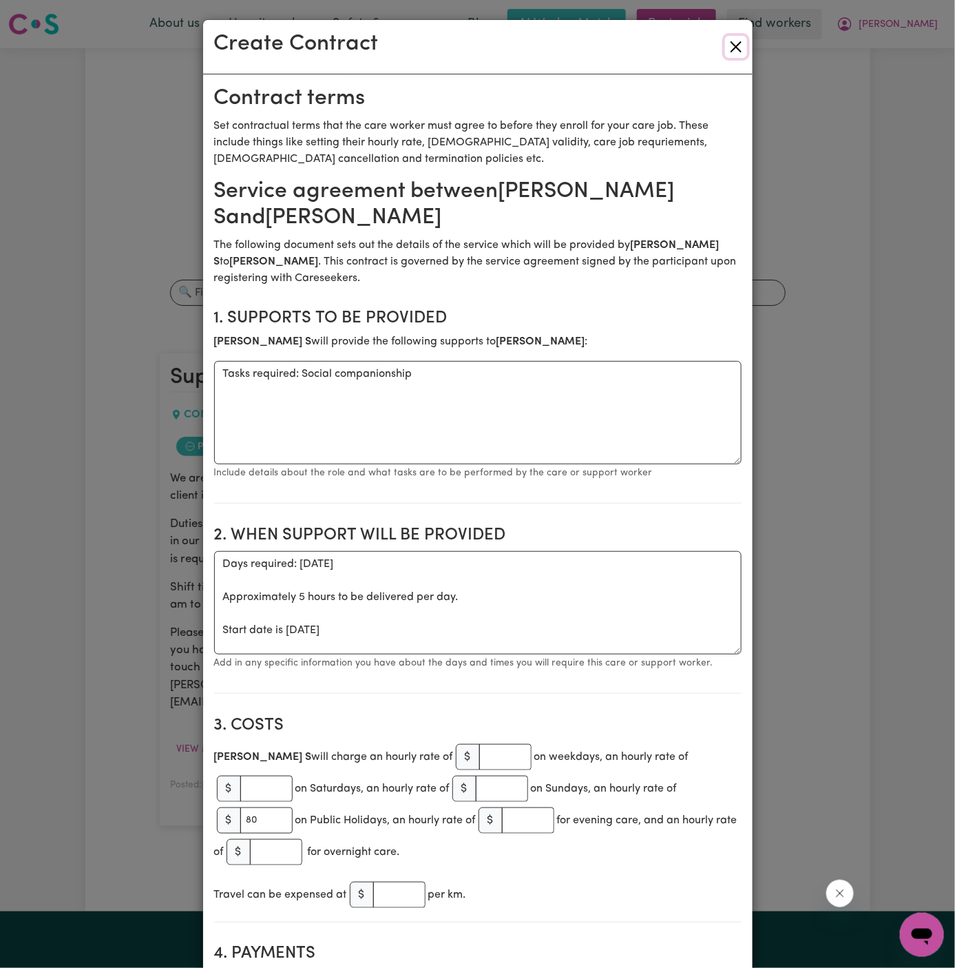
click at [738, 44] on button "Close" at bounding box center [736, 47] width 22 height 22
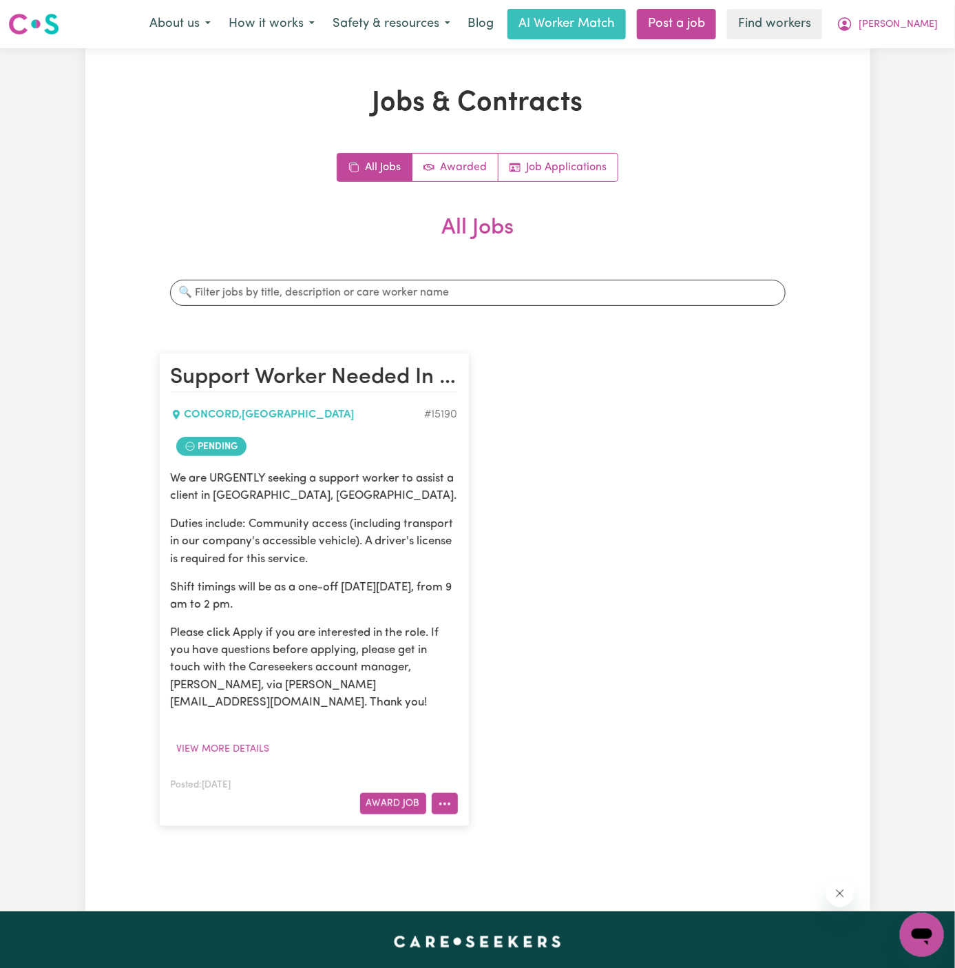
click at [449, 797] on icon "More options" at bounding box center [445, 804] width 14 height 14
click at [504, 676] on link "Hide Job" at bounding box center [500, 690] width 134 height 28
click at [448, 797] on icon "More options" at bounding box center [445, 804] width 14 height 14
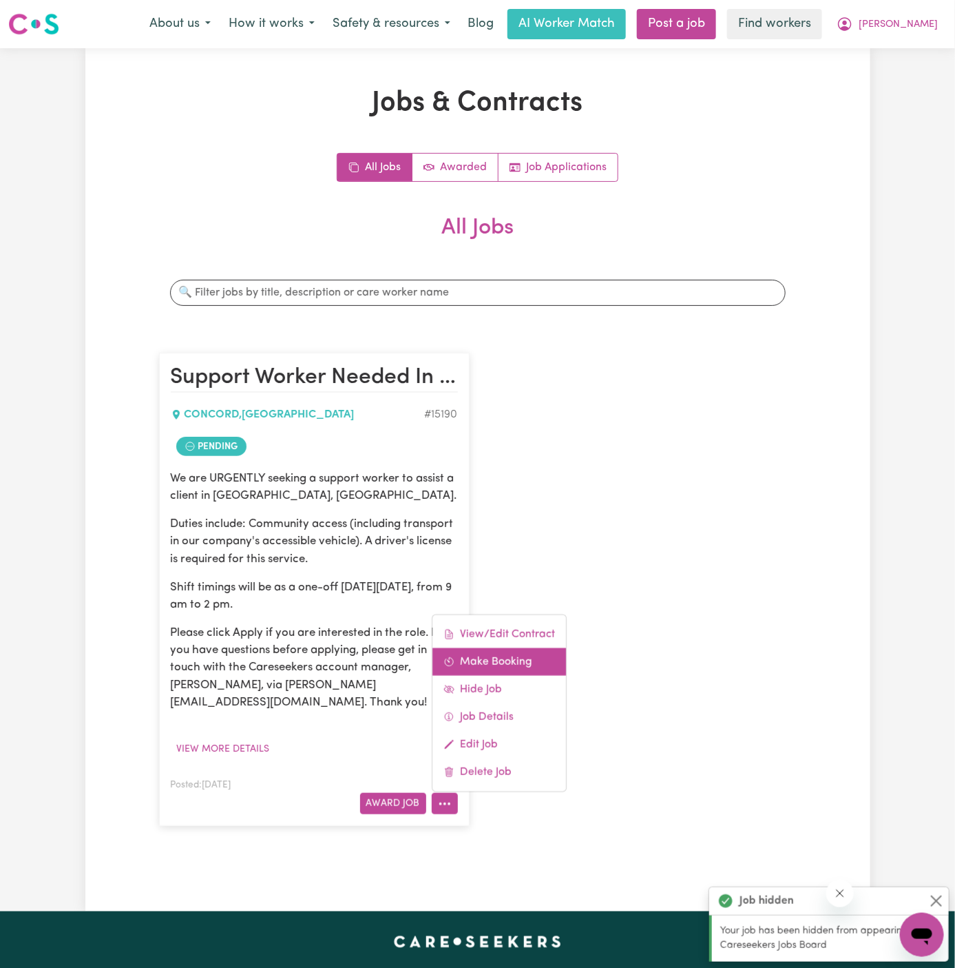
click at [509, 648] on link "Make Booking" at bounding box center [500, 662] width 134 height 28
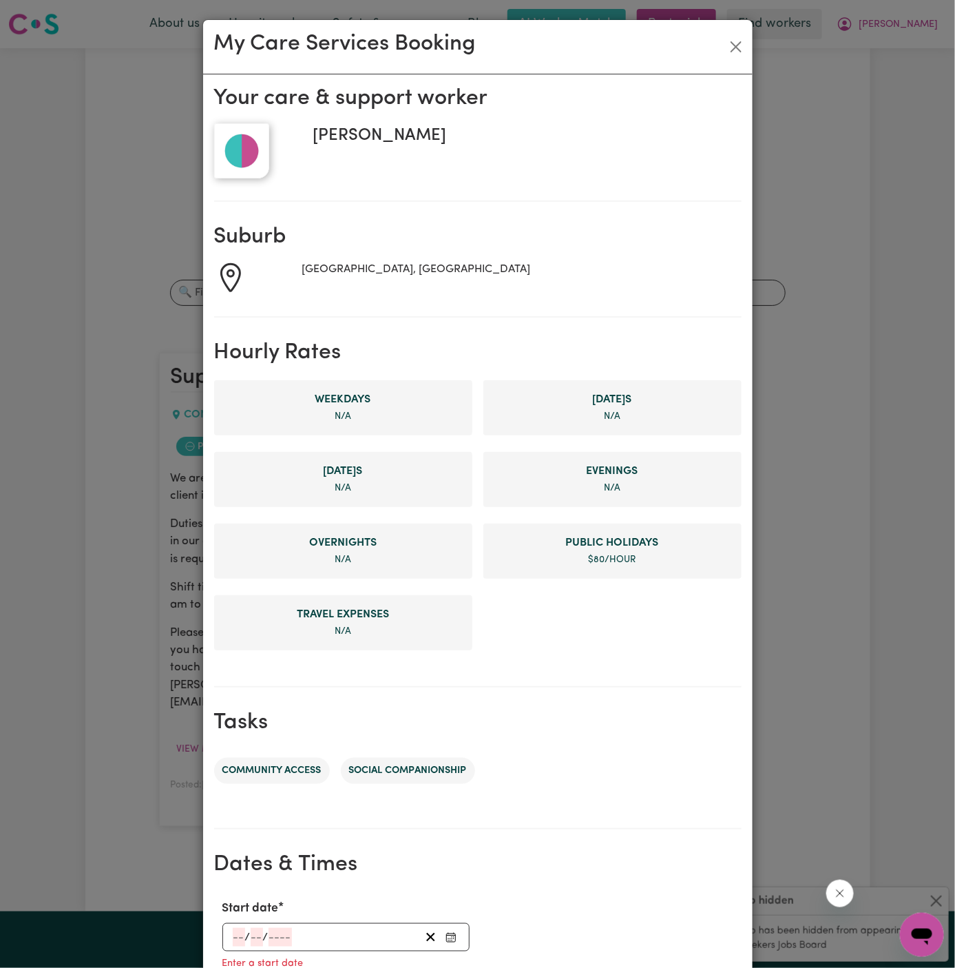
scroll to position [316, 0]
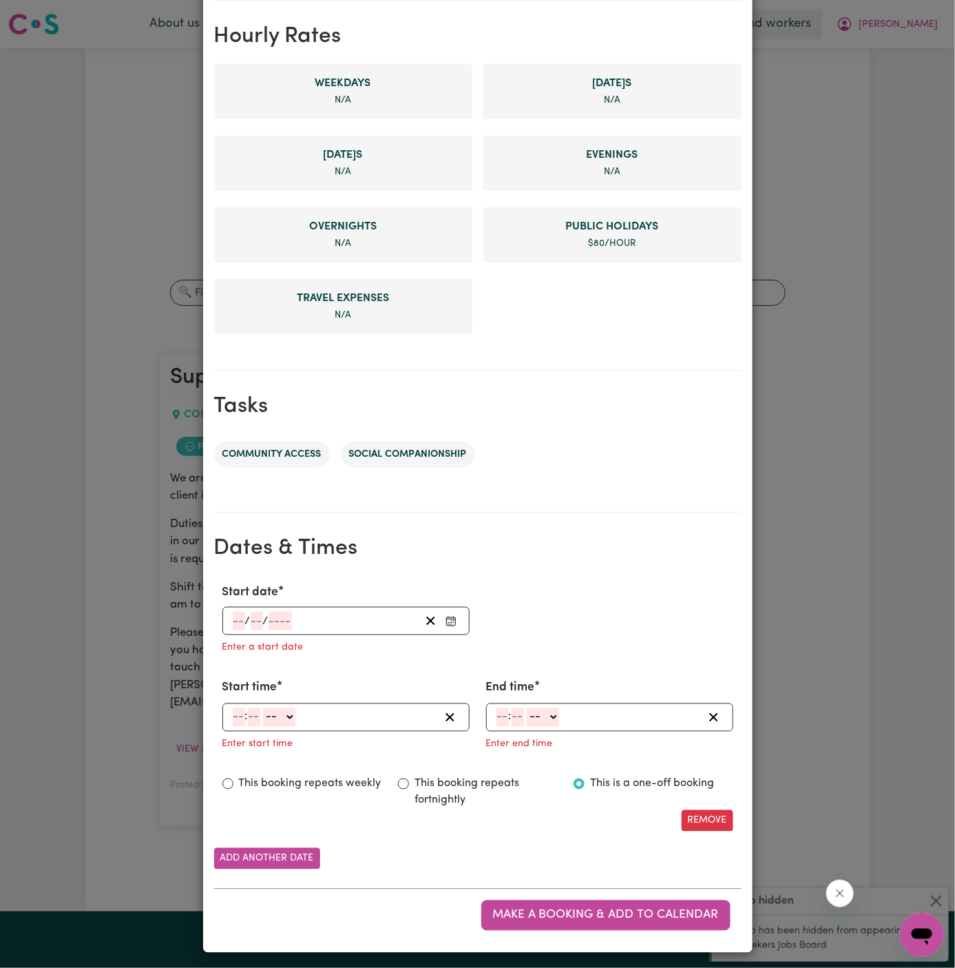
click at [234, 612] on input "number" at bounding box center [239, 621] width 12 height 19
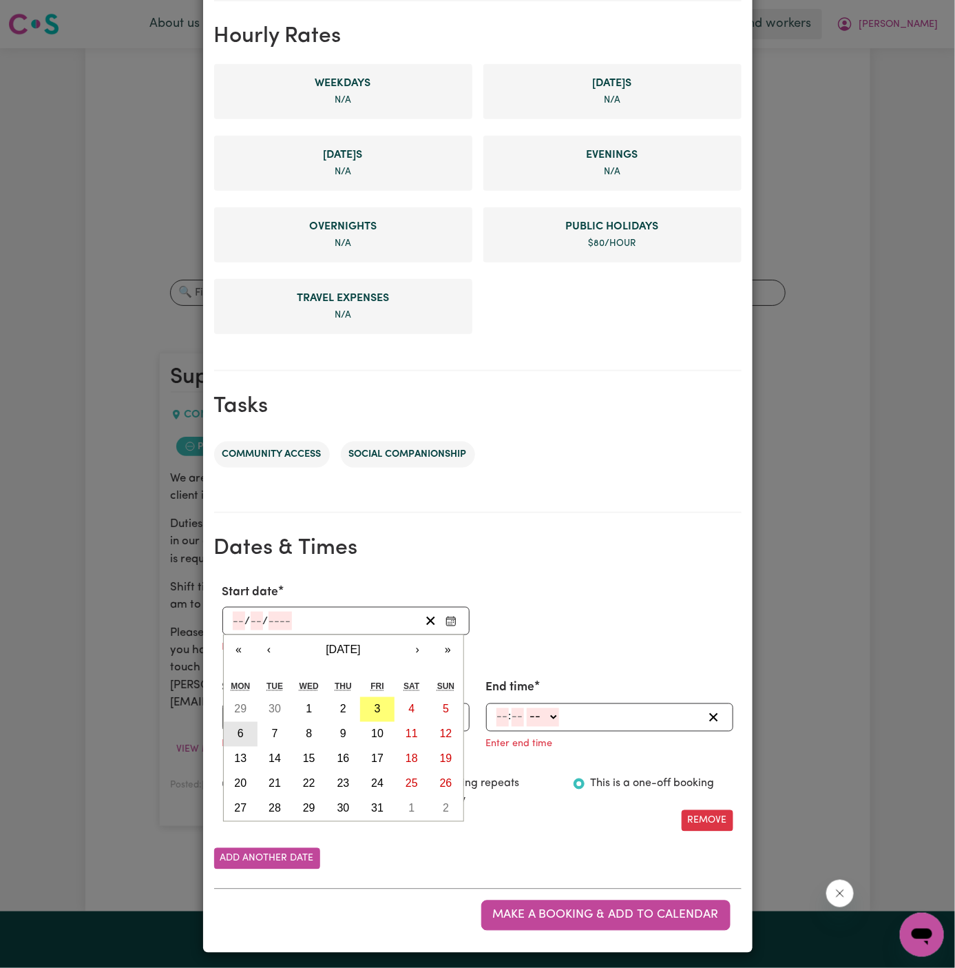
click at [238, 729] on abbr "6" at bounding box center [241, 734] width 6 height 12
type input "[DATE]"
type input "6"
type input "10"
type input "2025"
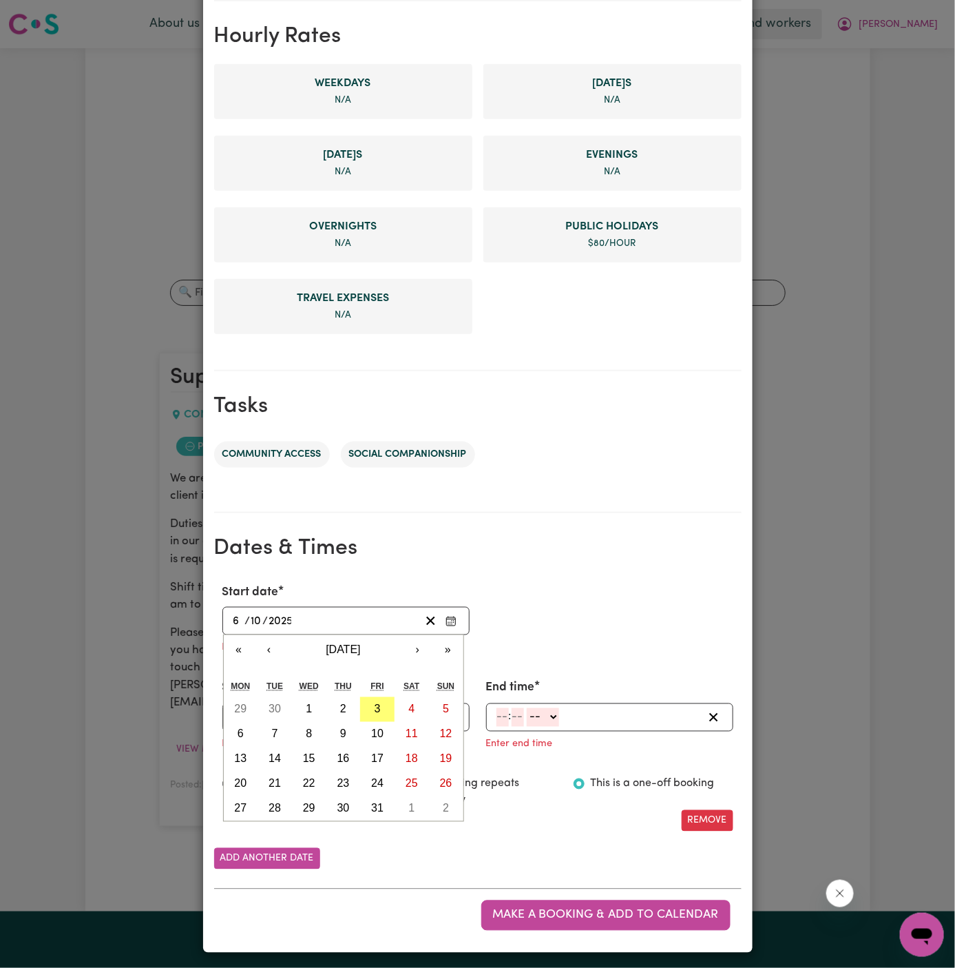
scroll to position [289, 0]
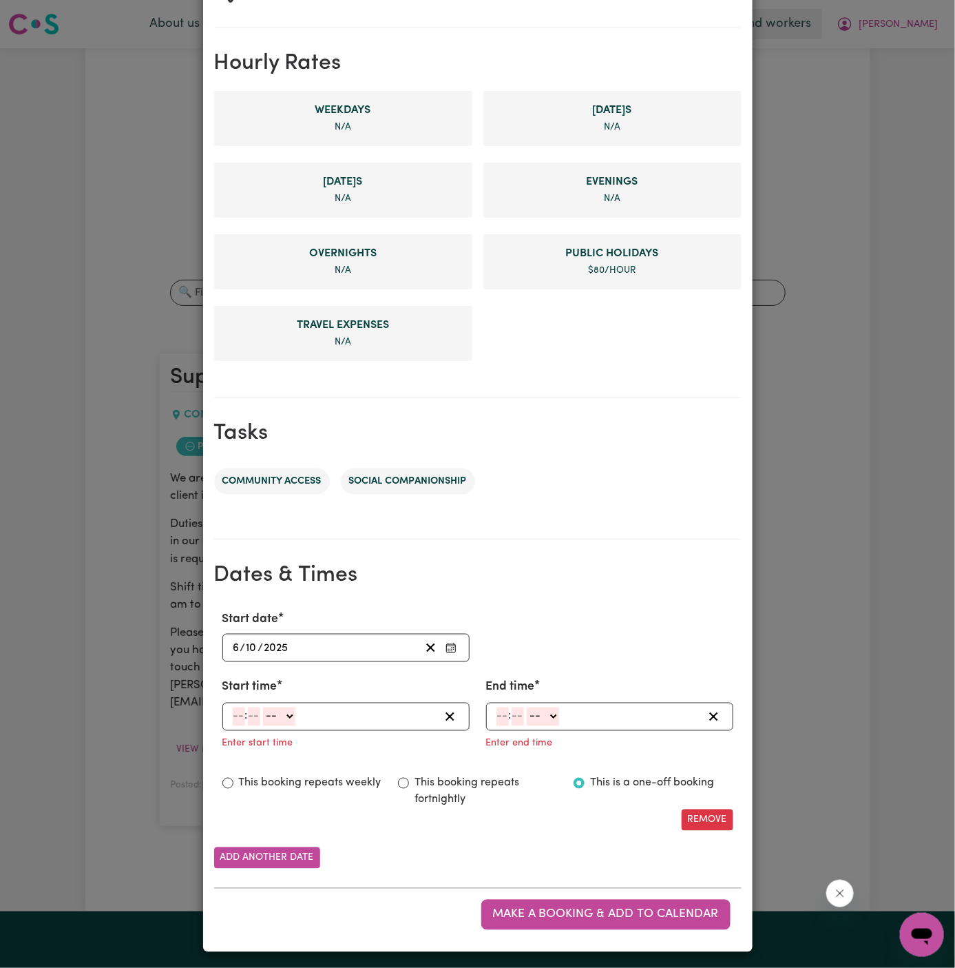
click at [239, 725] on div ": -- AM PM" at bounding box center [345, 717] width 247 height 28
click at [234, 718] on input "number" at bounding box center [239, 716] width 12 height 19
type input "9"
type input "00"
click at [291, 713] on select "-- AM PM" at bounding box center [277, 716] width 32 height 19
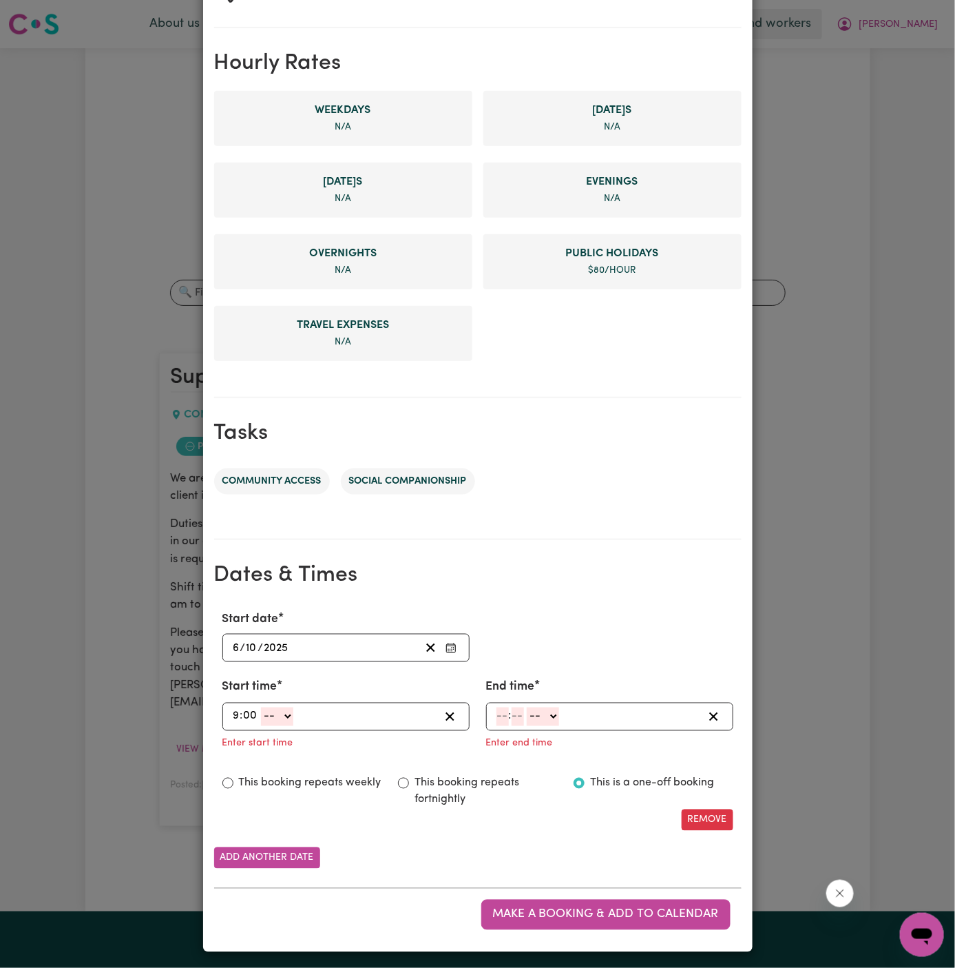
select select "am"
click at [261, 707] on select "-- AM PM" at bounding box center [277, 716] width 32 height 19
type input "09:00"
type input "0"
click at [500, 717] on input "number" at bounding box center [503, 716] width 12 height 19
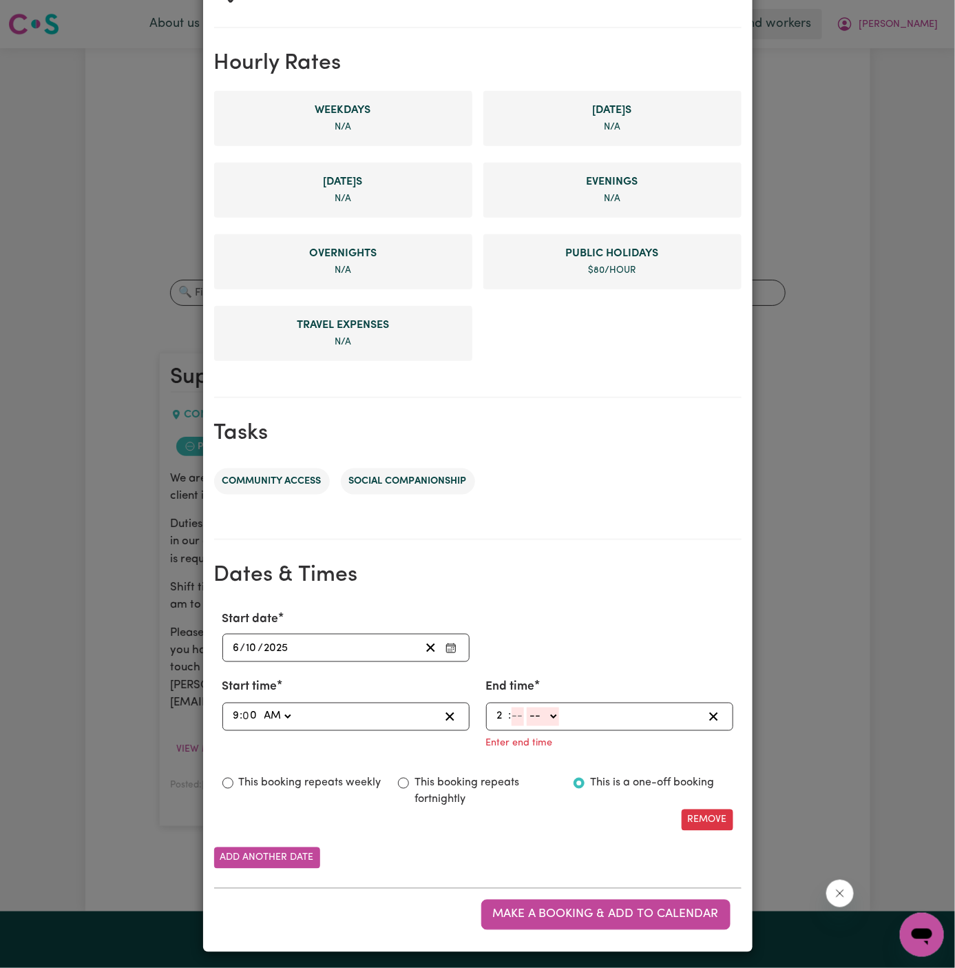
type input "2"
type input "00"
click at [540, 719] on select "-- AM PM" at bounding box center [541, 716] width 32 height 19
select select "pm"
click at [525, 726] on select "-- AM PM" at bounding box center [541, 716] width 32 height 19
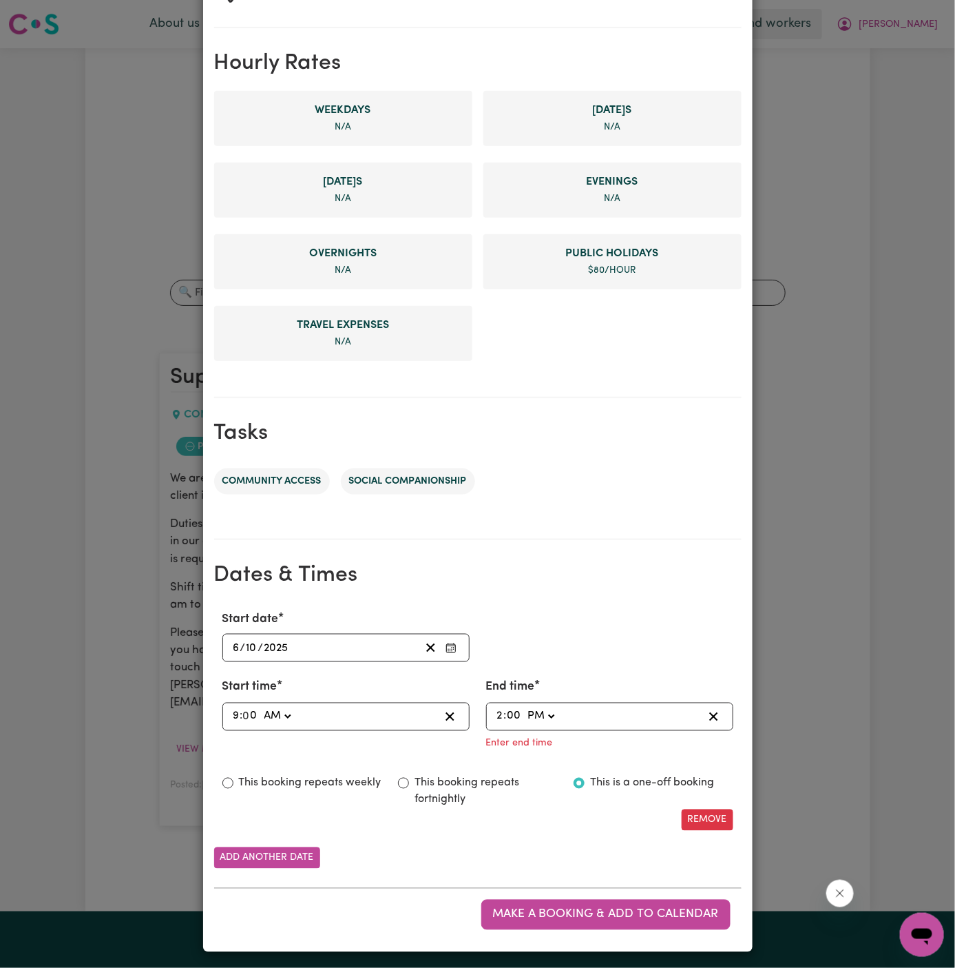
type input "14:00"
type input "0"
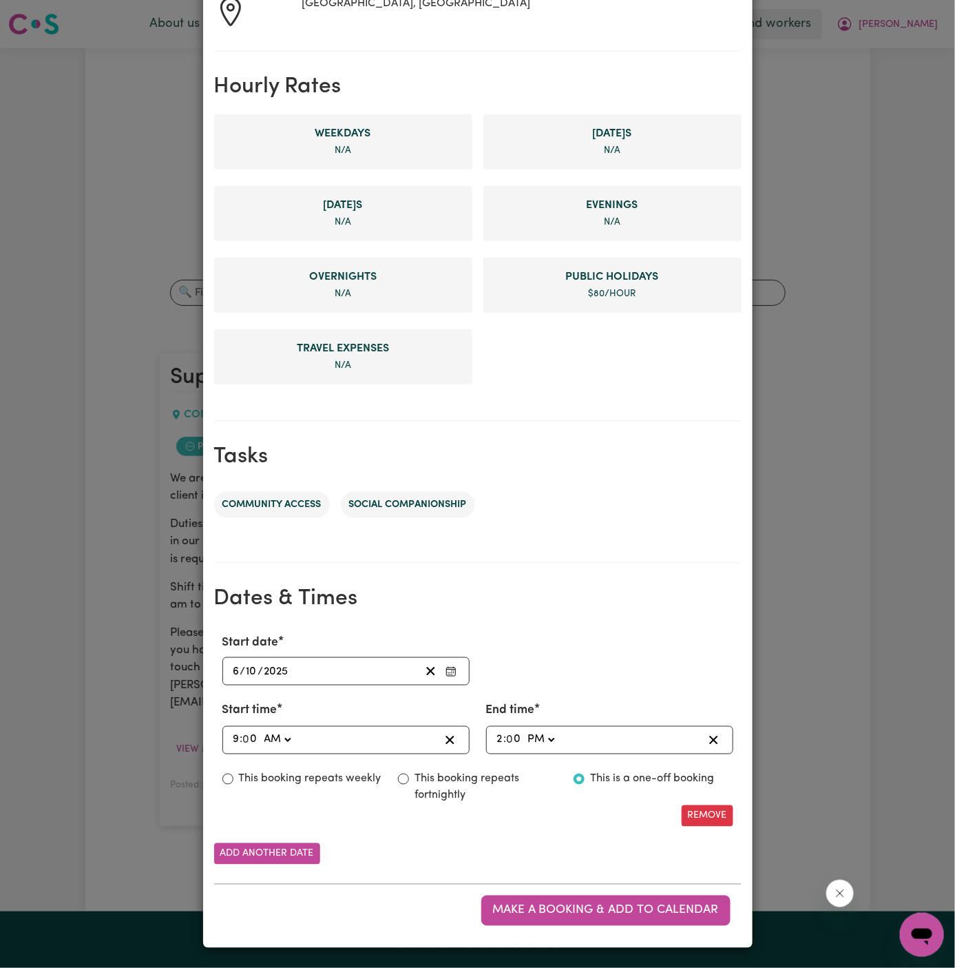
scroll to position [261, 0]
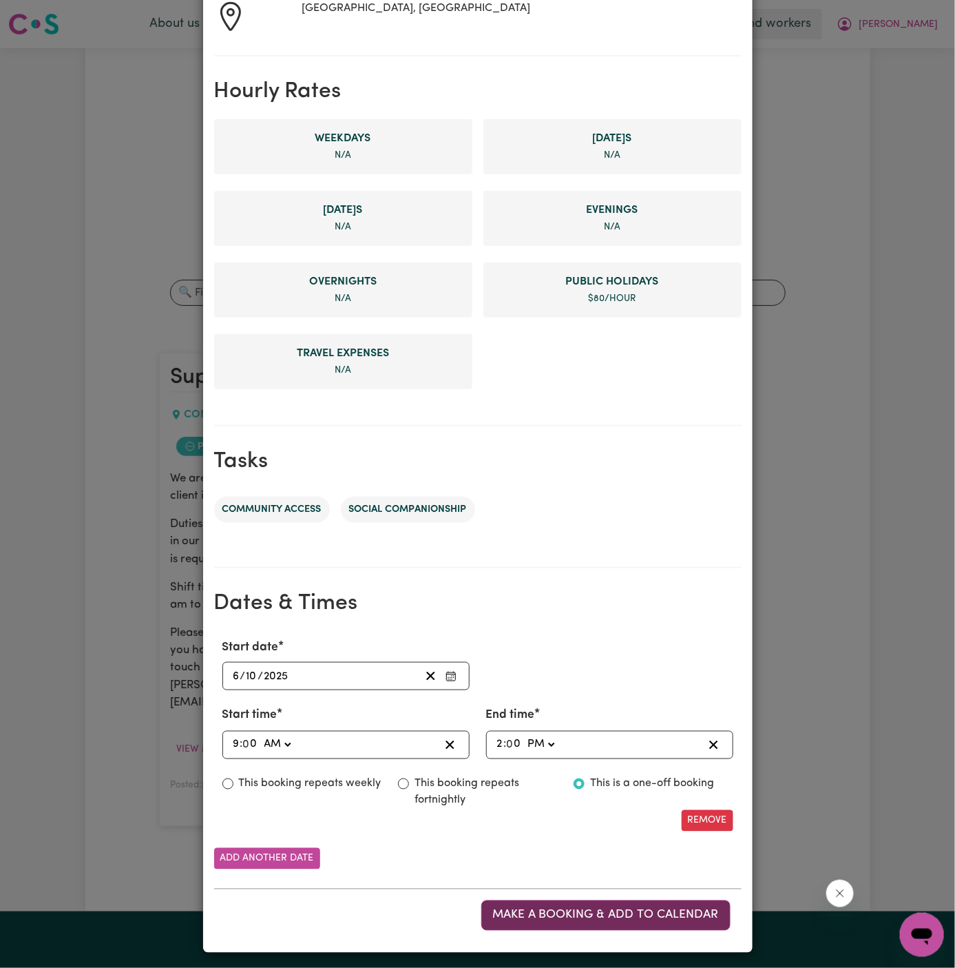
click at [614, 911] on span "Make a booking & add to calendar" at bounding box center [606, 915] width 226 height 12
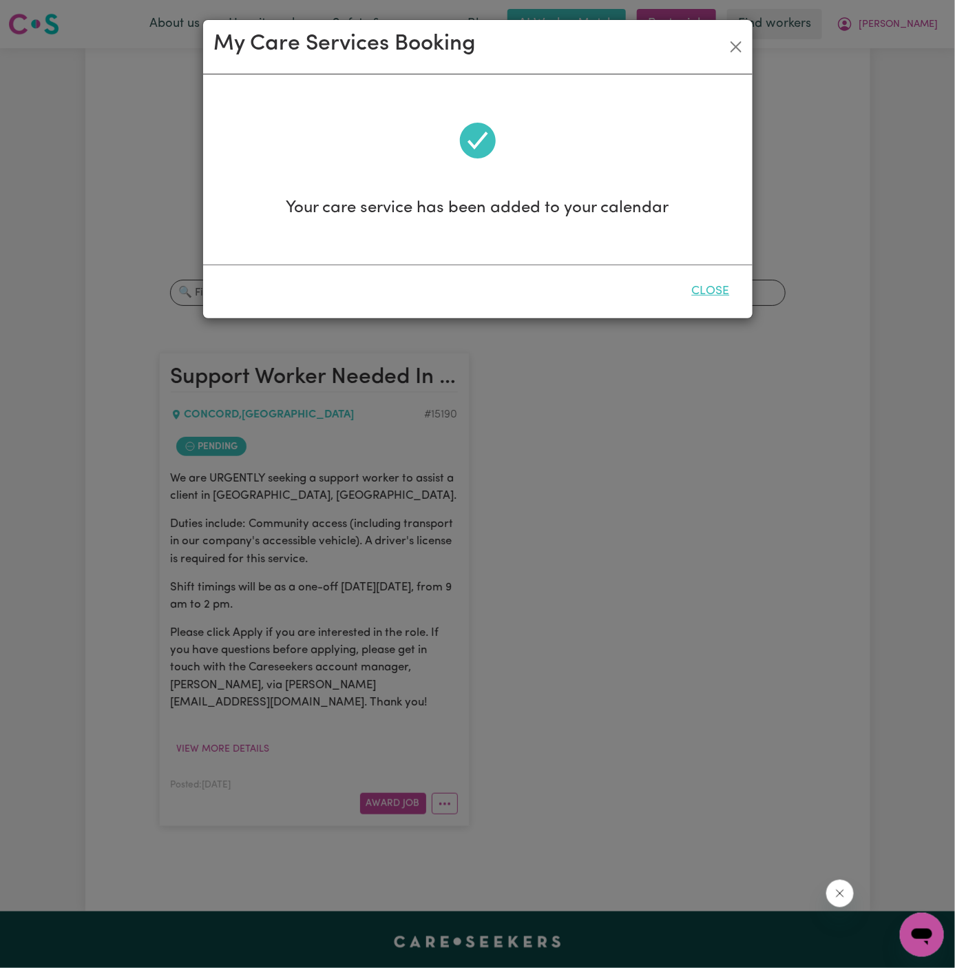
click at [714, 293] on button "Close" at bounding box center [711, 291] width 61 height 30
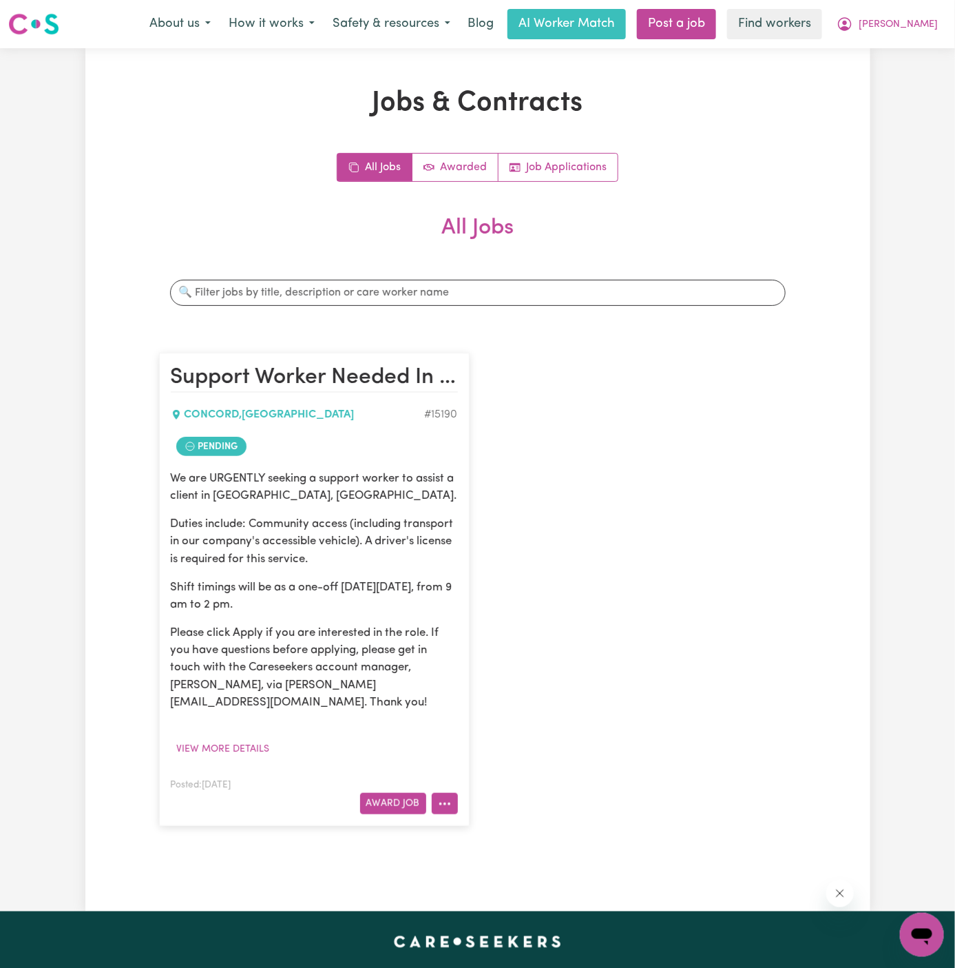
click at [451, 793] on button "More options" at bounding box center [445, 803] width 26 height 21
click at [488, 677] on link "Hide Job" at bounding box center [500, 690] width 134 height 28
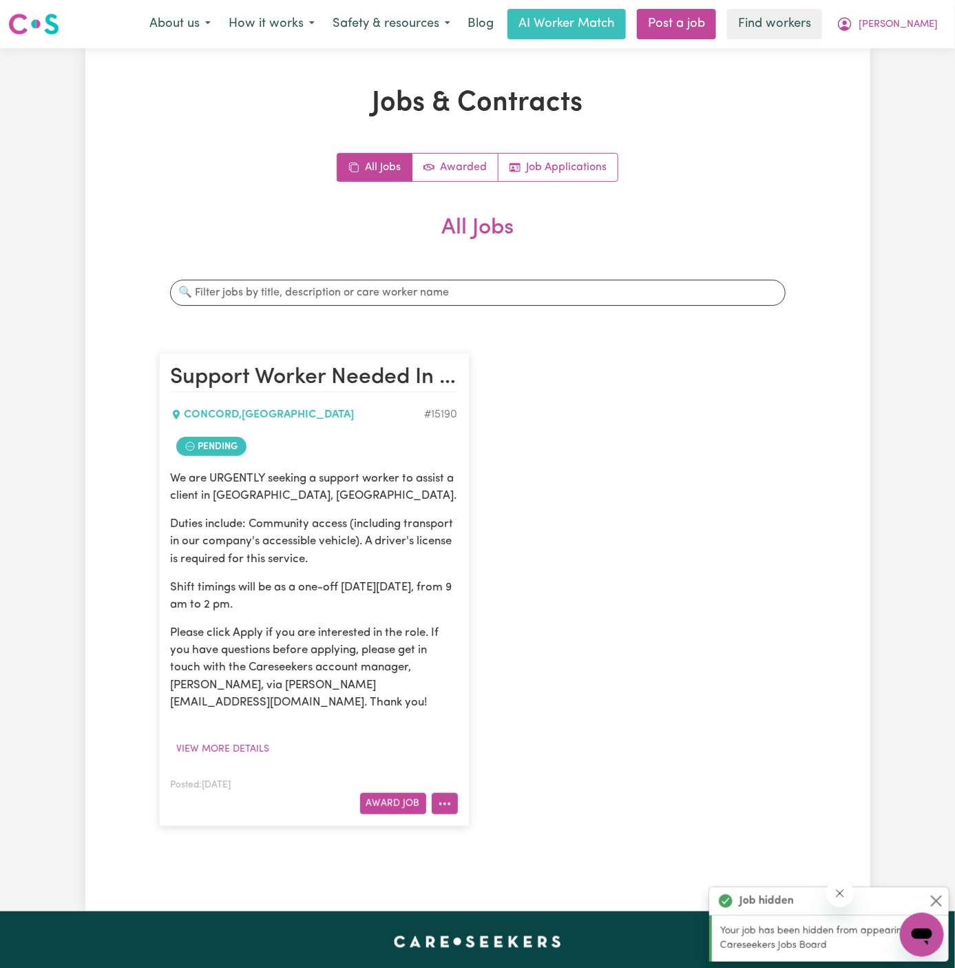
click at [441, 797] on icon "More options" at bounding box center [445, 804] width 14 height 14
click at [498, 621] on link "View/Edit Contract" at bounding box center [500, 635] width 134 height 28
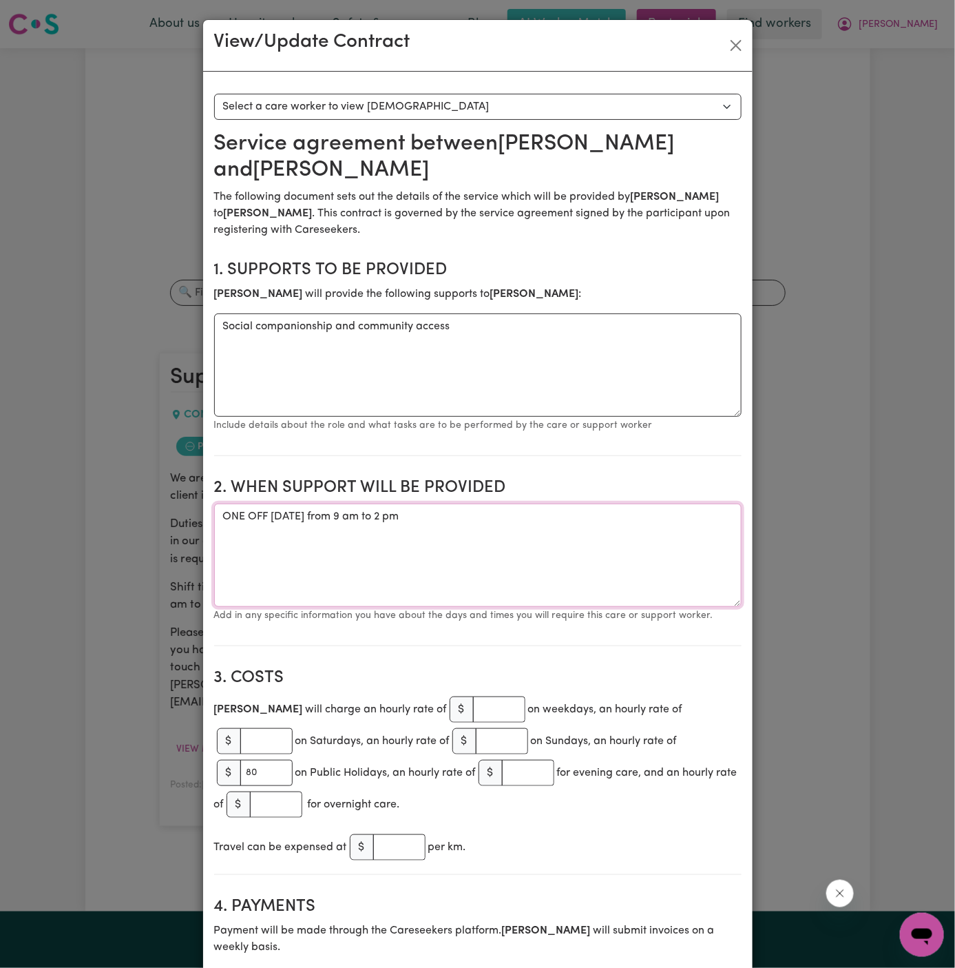
click at [388, 504] on textarea "ONE OFF [DATE] from 9 am to 2 pm" at bounding box center [478, 555] width 528 height 103
click at [326, 313] on textarea "Social companionship and community access" at bounding box center [478, 364] width 528 height 103
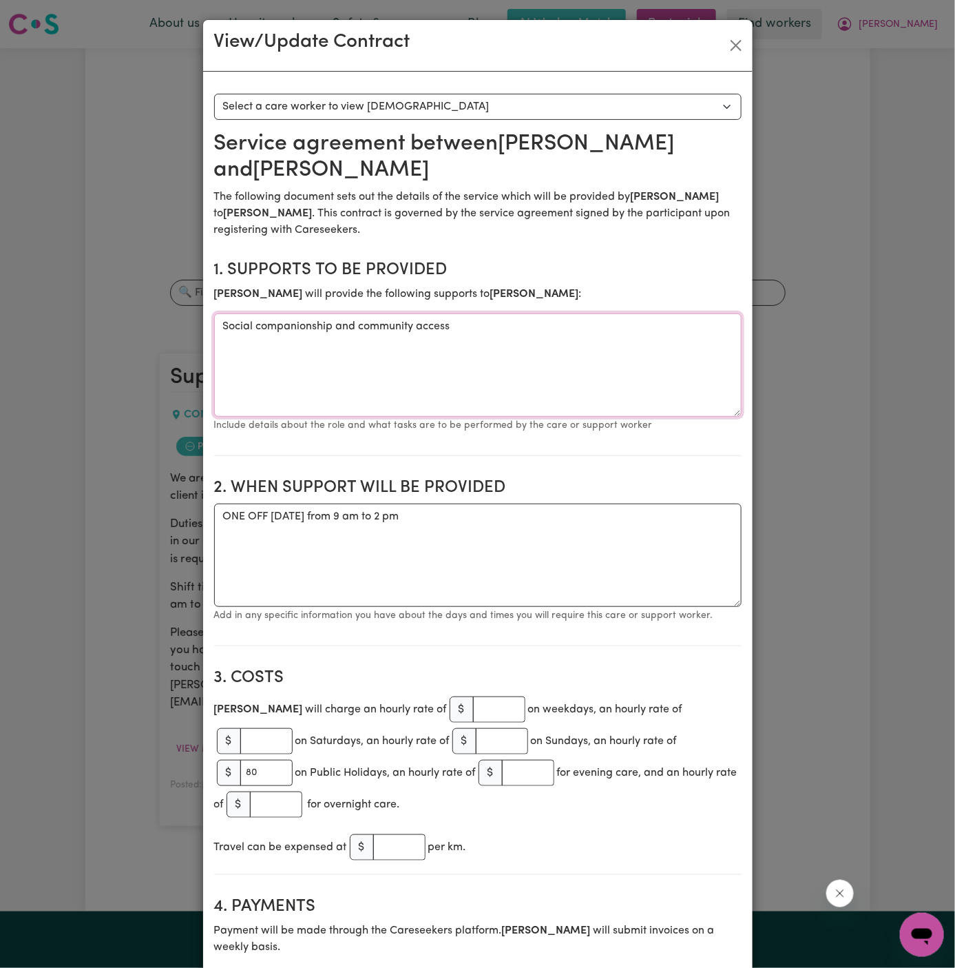
click at [326, 313] on textarea "Social companionship and community access" at bounding box center [478, 364] width 528 height 103
click at [539, 504] on textarea "ONE OFF [DATE] from 9 am to 2 pm" at bounding box center [478, 555] width 528 height 103
click at [502, 327] on textarea "Social companionship and community access" at bounding box center [478, 364] width 528 height 103
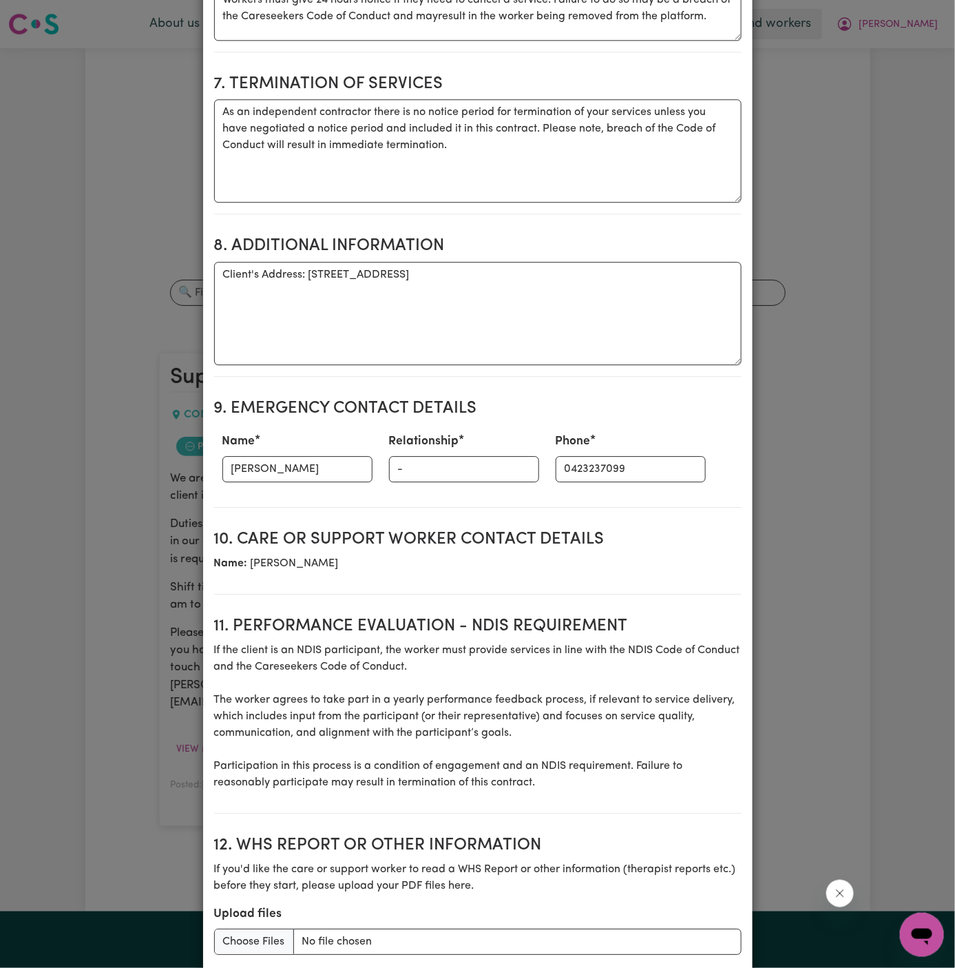
scroll to position [1368, 0]
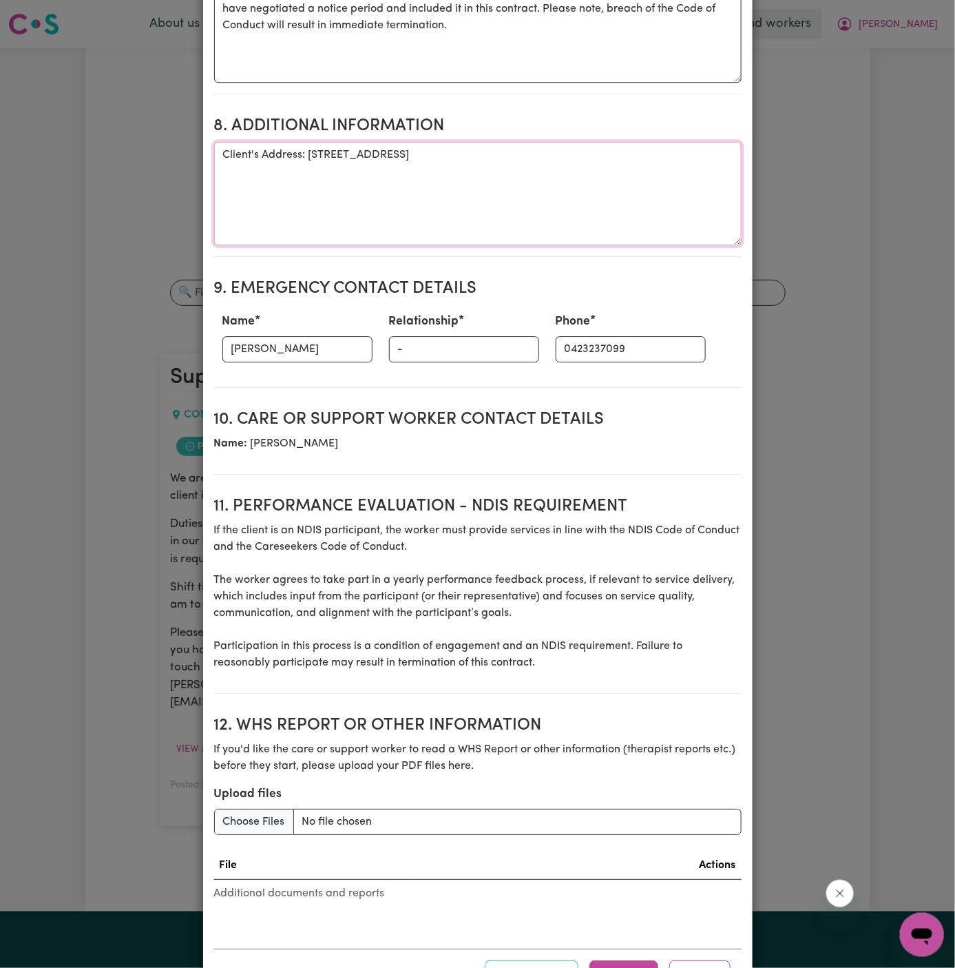
drag, startPoint x: 308, startPoint y: 90, endPoint x: 624, endPoint y: 81, distance: 316.3
click at [624, 142] on textarea "Client's Address: [STREET_ADDRESS]" at bounding box center [478, 193] width 528 height 103
click at [425, 142] on textarea "Client's Address: [STREET_ADDRESS]" at bounding box center [478, 193] width 528 height 103
drag, startPoint x: 306, startPoint y: 94, endPoint x: 543, endPoint y: 103, distance: 237.1
click at [543, 142] on textarea "Client's Address: [STREET_ADDRESS]" at bounding box center [478, 193] width 528 height 103
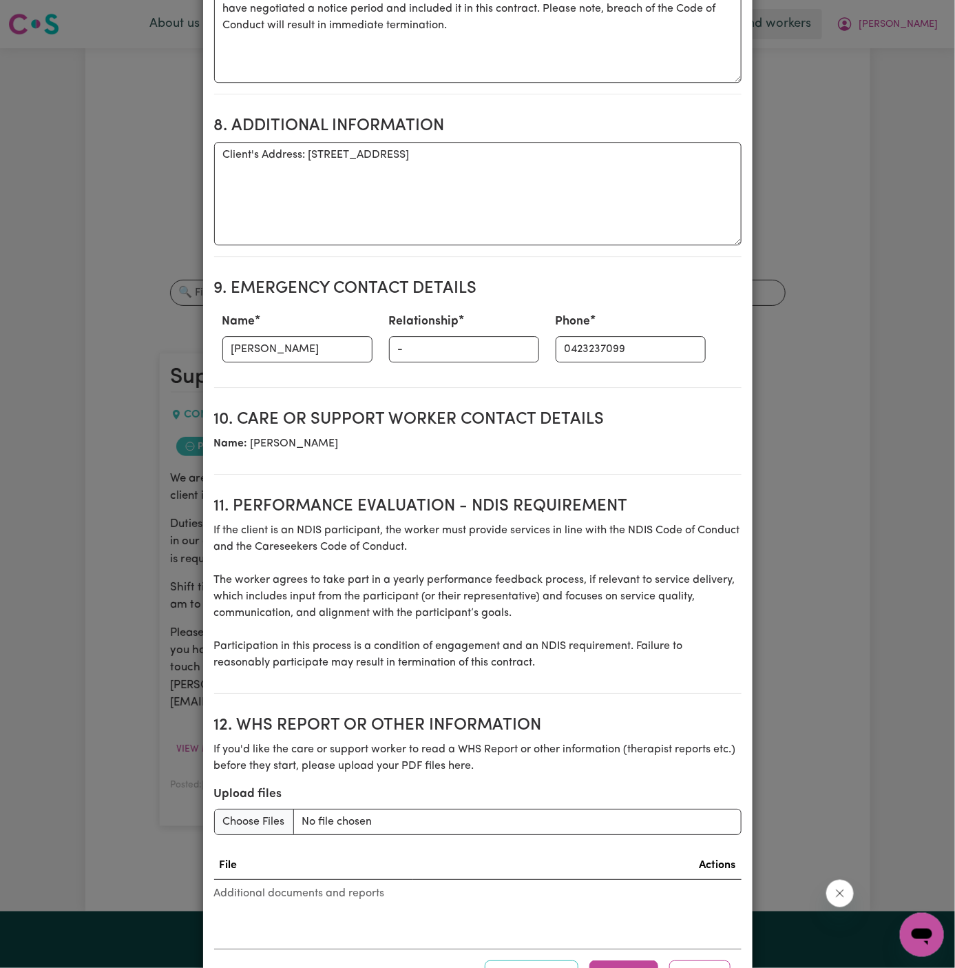
click at [470, 497] on h2 "11. Performance evaluation - NDIS requirement" at bounding box center [478, 507] width 528 height 20
click at [632, 960] on button "Update" at bounding box center [624, 975] width 69 height 30
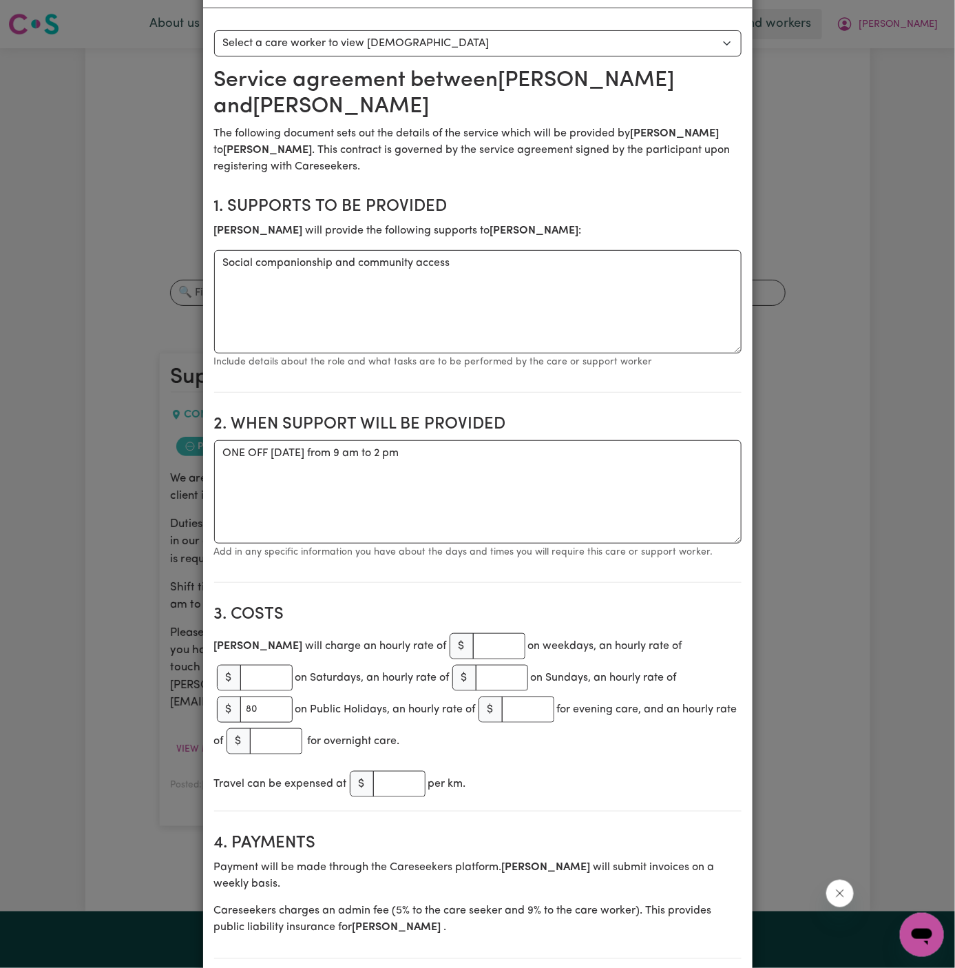
scroll to position [14, 0]
